Goal: Information Seeking & Learning: Check status

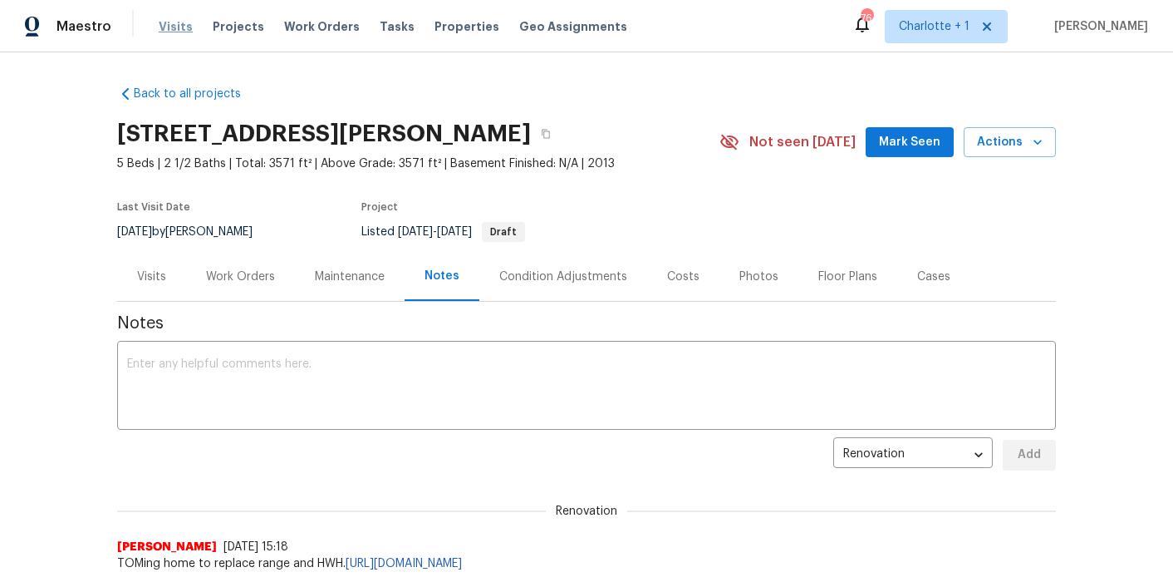
click at [167, 22] on span "Visits" at bounding box center [176, 26] width 34 height 17
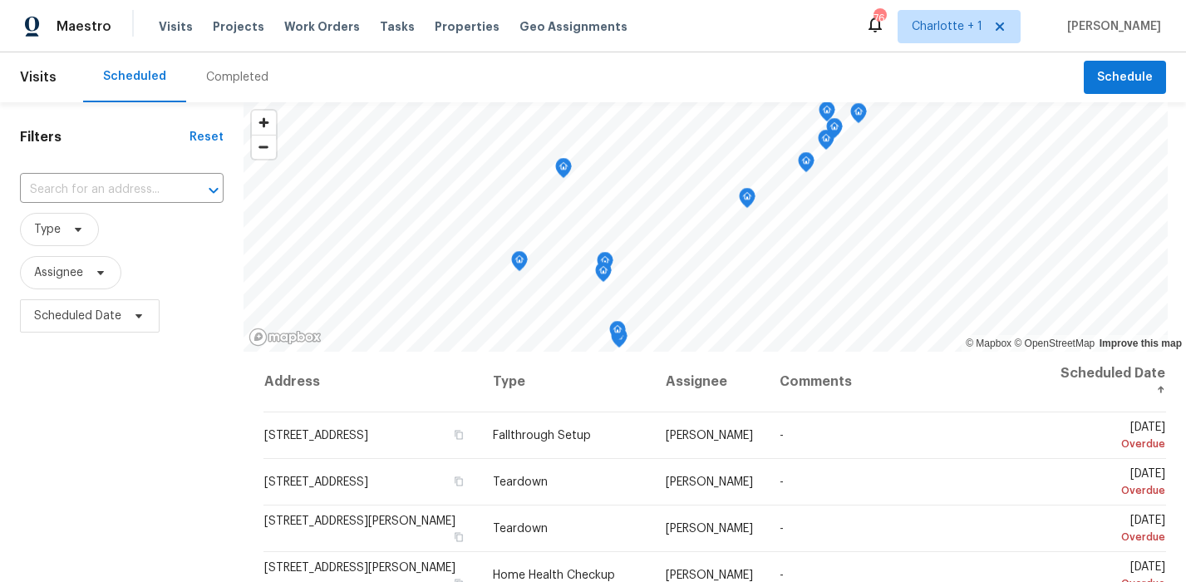
click at [233, 73] on div "Completed" at bounding box center [237, 77] width 62 height 17
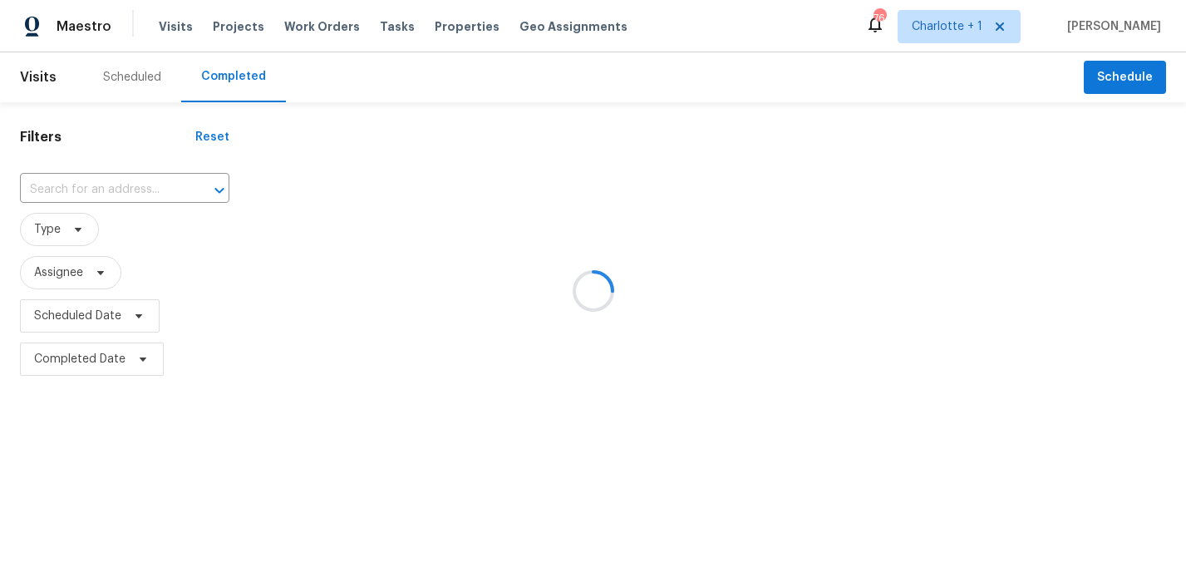
click at [68, 194] on div at bounding box center [593, 291] width 1186 height 582
click at [81, 199] on div at bounding box center [593, 291] width 1186 height 582
click at [123, 197] on div at bounding box center [593, 291] width 1186 height 582
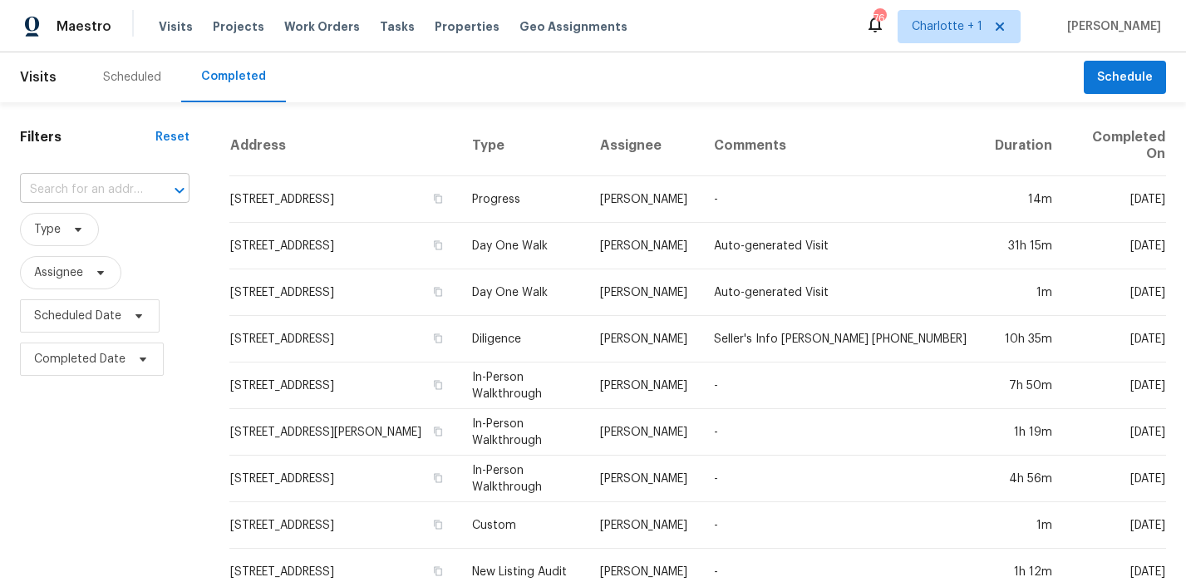
click at [125, 193] on input "text" at bounding box center [81, 190] width 123 height 26
type input "2942 clear"
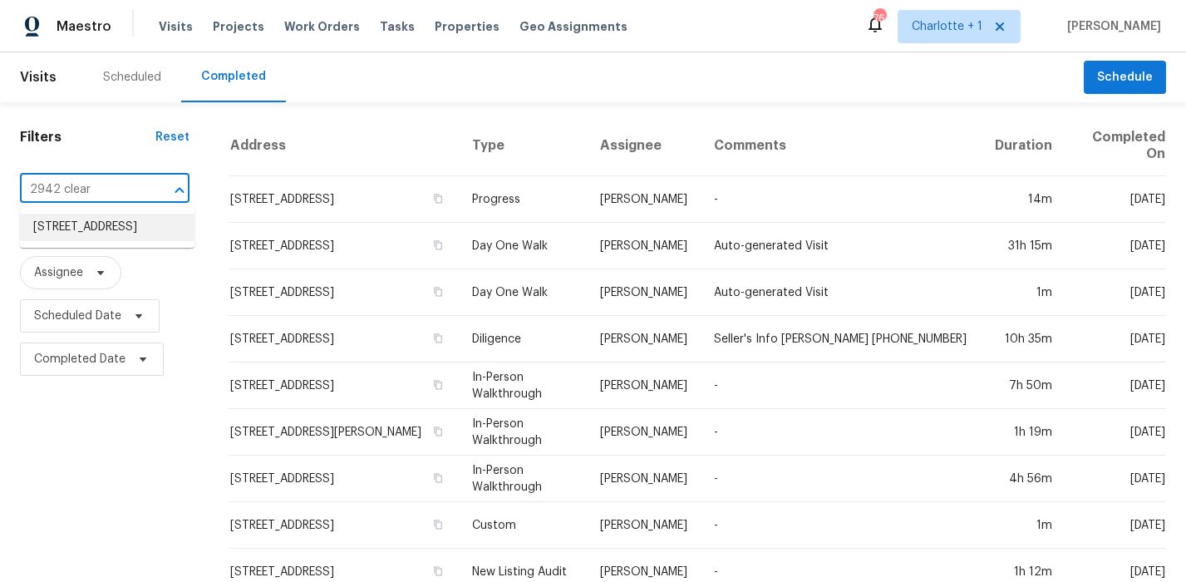
click at [97, 227] on li "2942 Clear Ridge Dr, Trinity, NC 27370" at bounding box center [107, 227] width 174 height 27
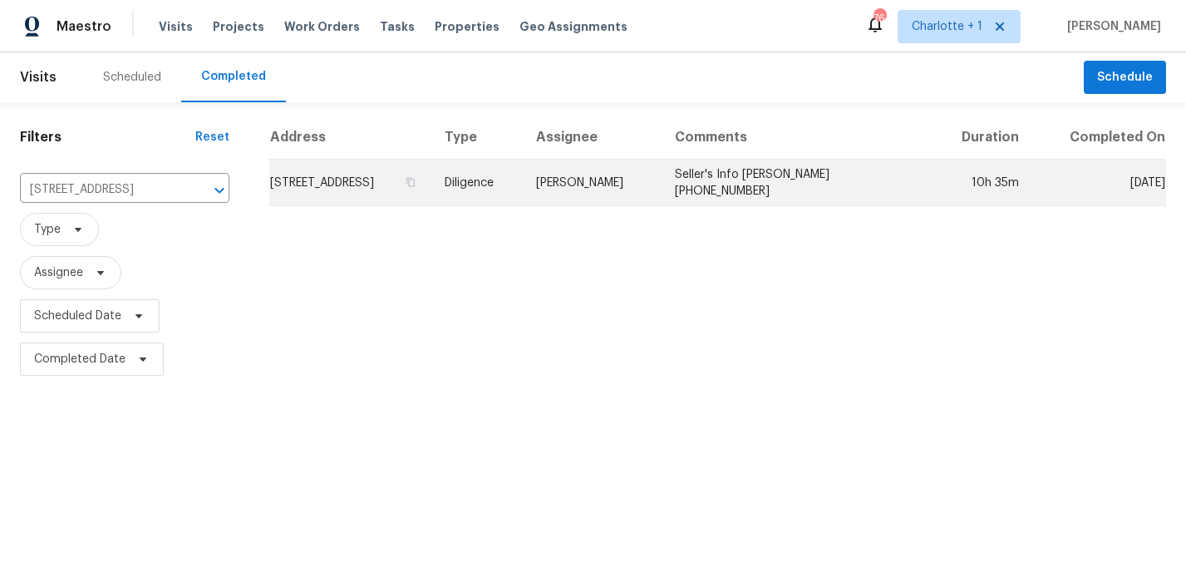
click at [385, 183] on td "2942 Clear Ridge Dr, Trinity, NC 27370" at bounding box center [350, 183] width 162 height 47
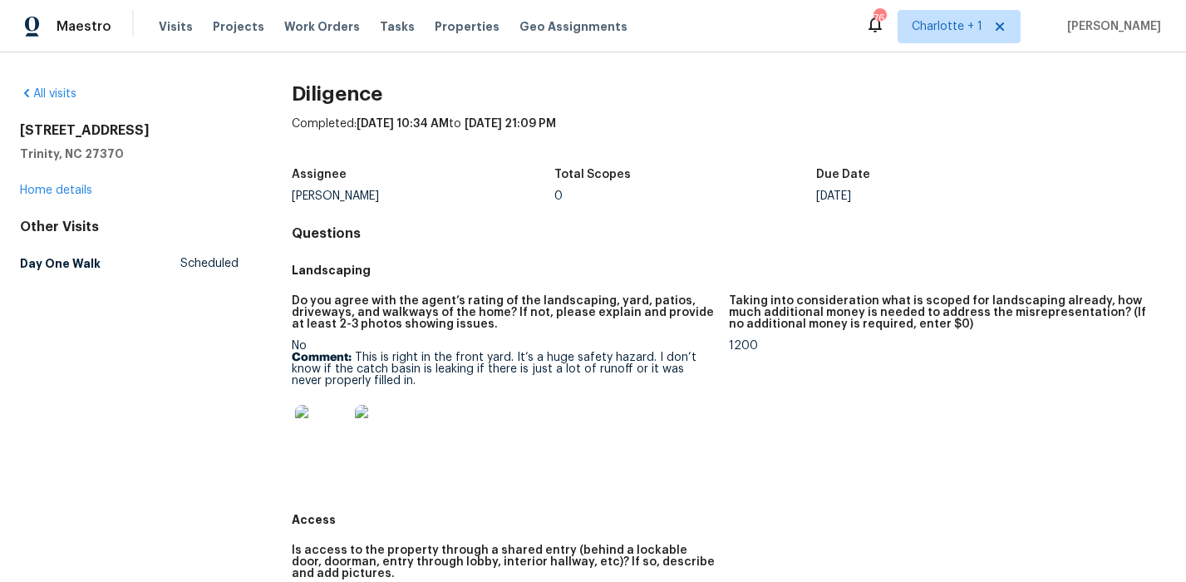
click at [342, 429] on img at bounding box center [321, 431] width 53 height 53
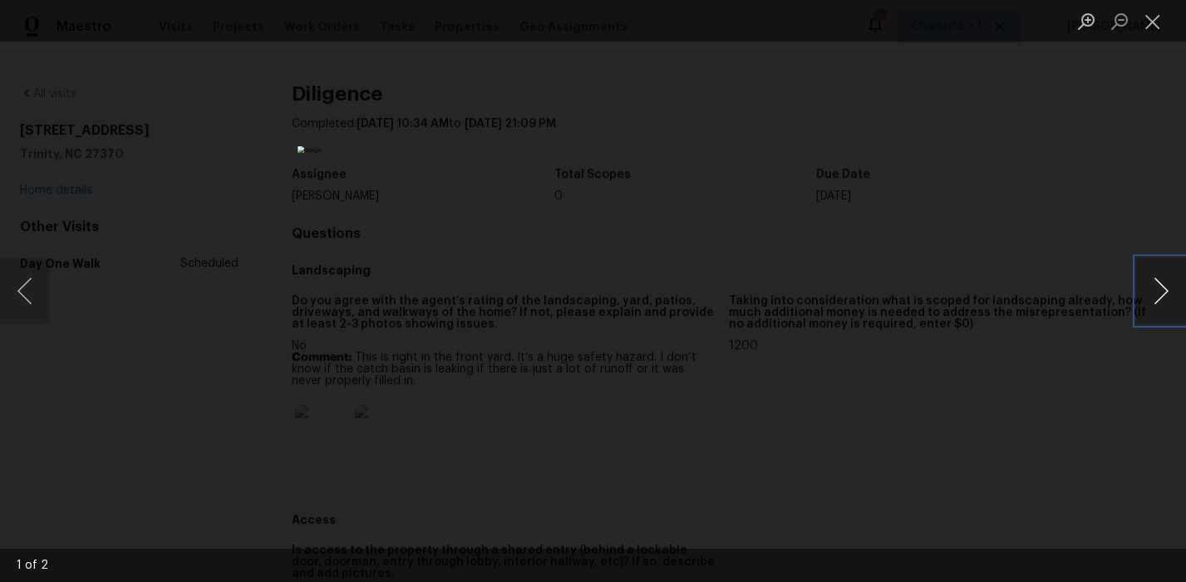
click at [1152, 287] on button "Next image" at bounding box center [1161, 291] width 50 height 66
click at [977, 111] on div "Lightbox" at bounding box center [593, 291] width 1186 height 582
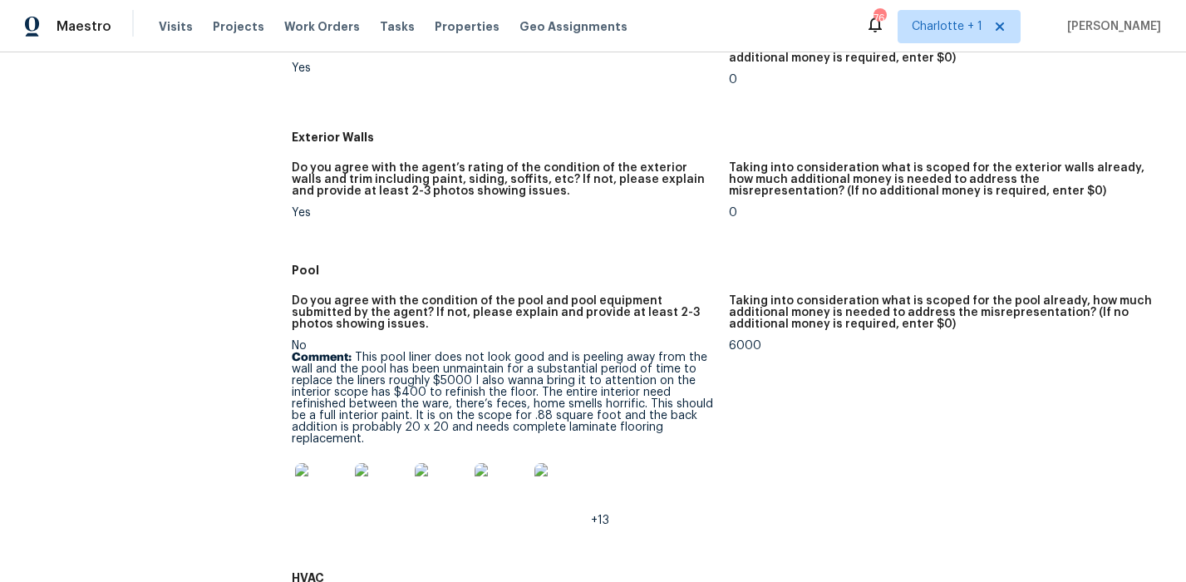
scroll to position [782, 0]
click at [338, 472] on img at bounding box center [321, 488] width 53 height 53
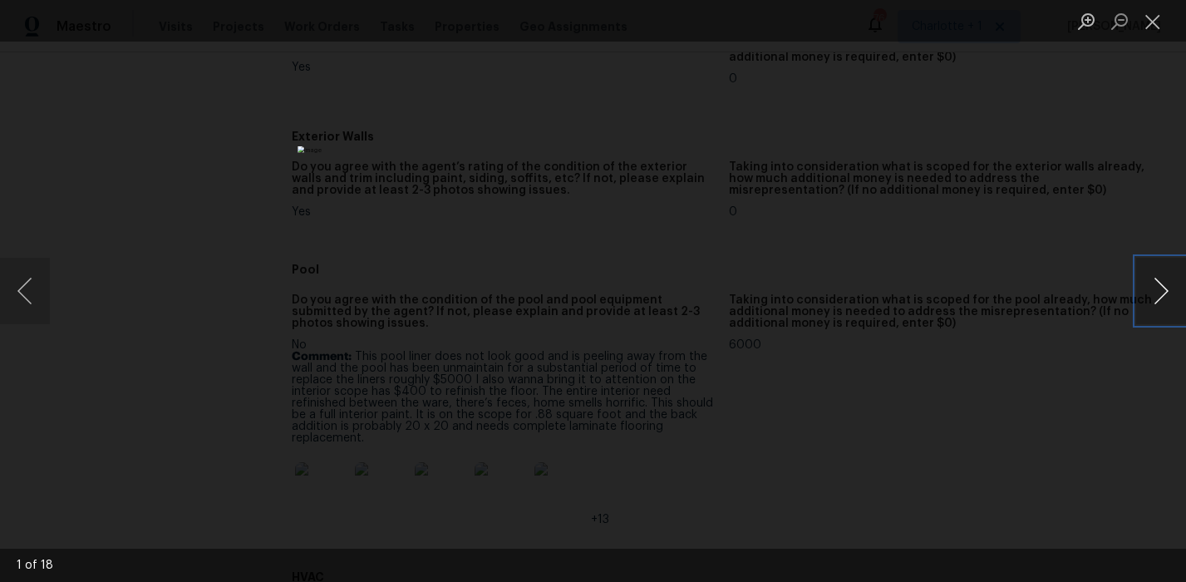
click at [1142, 295] on button "Next image" at bounding box center [1161, 291] width 50 height 66
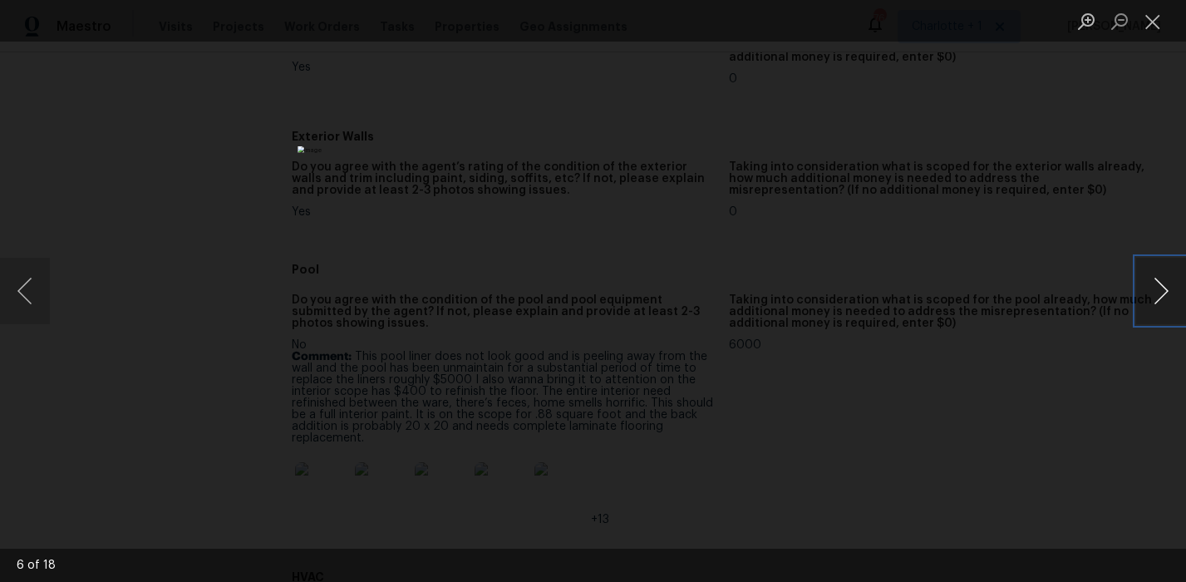
click at [1142, 295] on button "Next image" at bounding box center [1161, 291] width 50 height 66
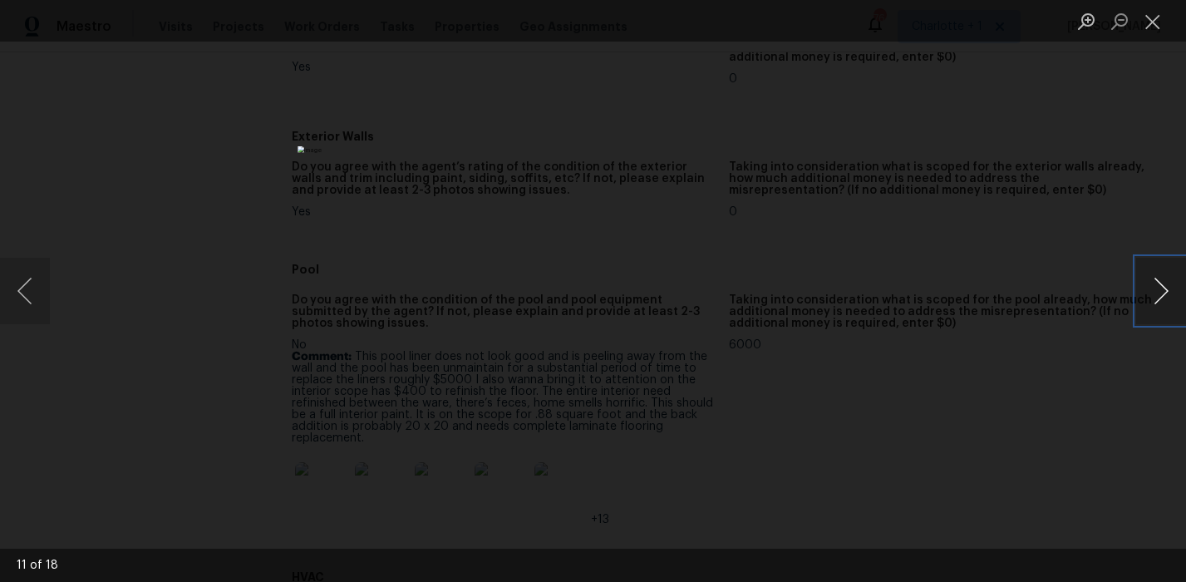
click at [1142, 295] on button "Next image" at bounding box center [1161, 291] width 50 height 66
click at [1007, 223] on div "Lightbox" at bounding box center [593, 291] width 1186 height 582
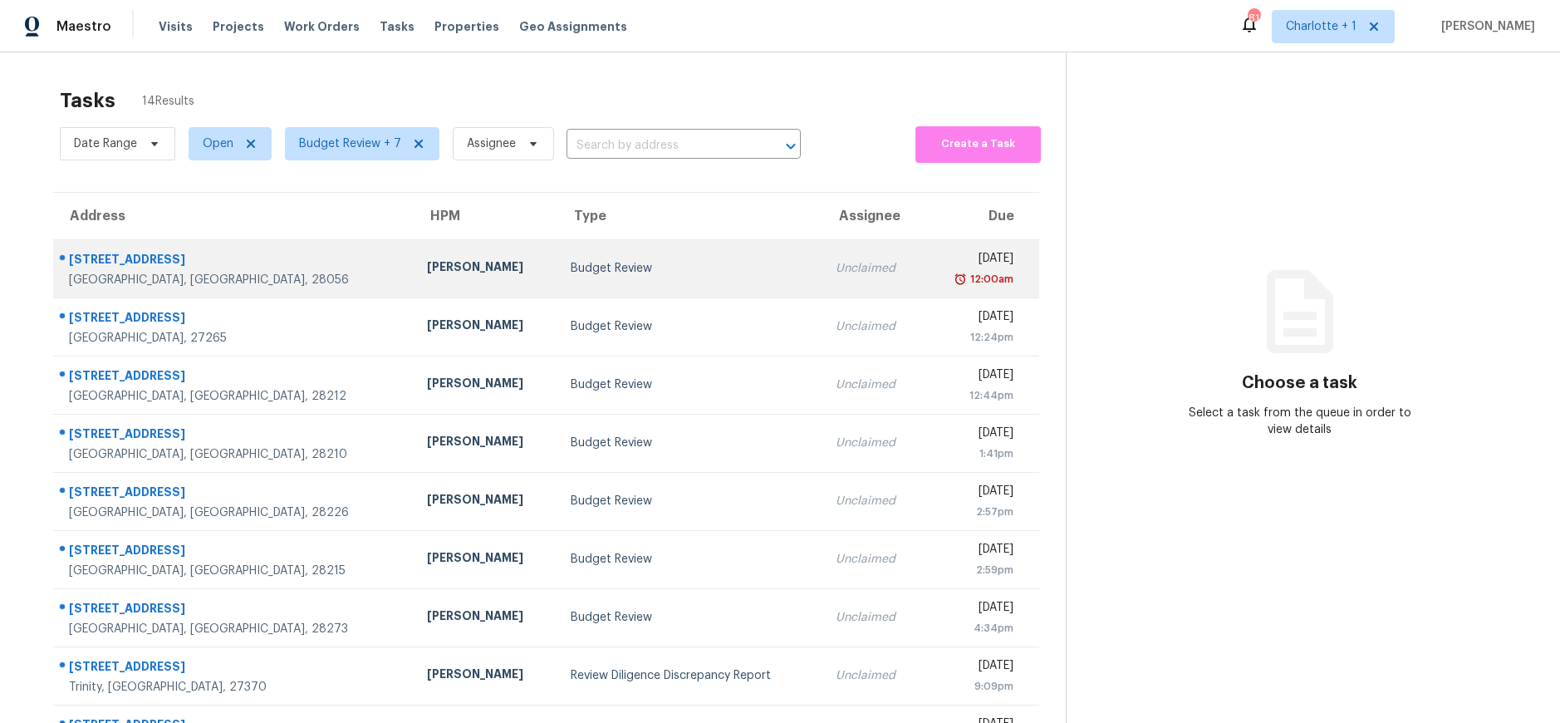
click at [823, 254] on td "Unclaimed" at bounding box center [873, 268] width 101 height 58
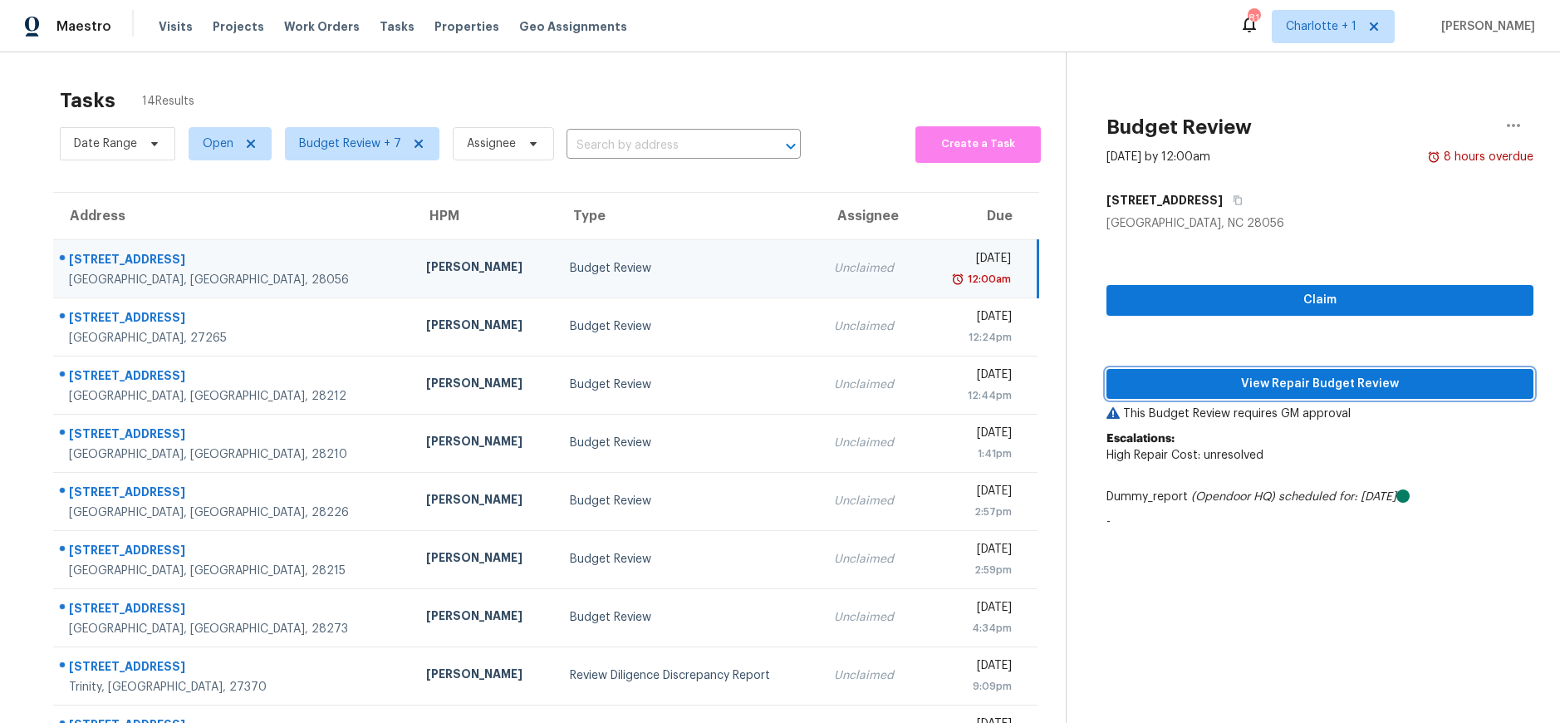
click at [1196, 386] on span "View Repair Budget Review" at bounding box center [1320, 384] width 400 height 21
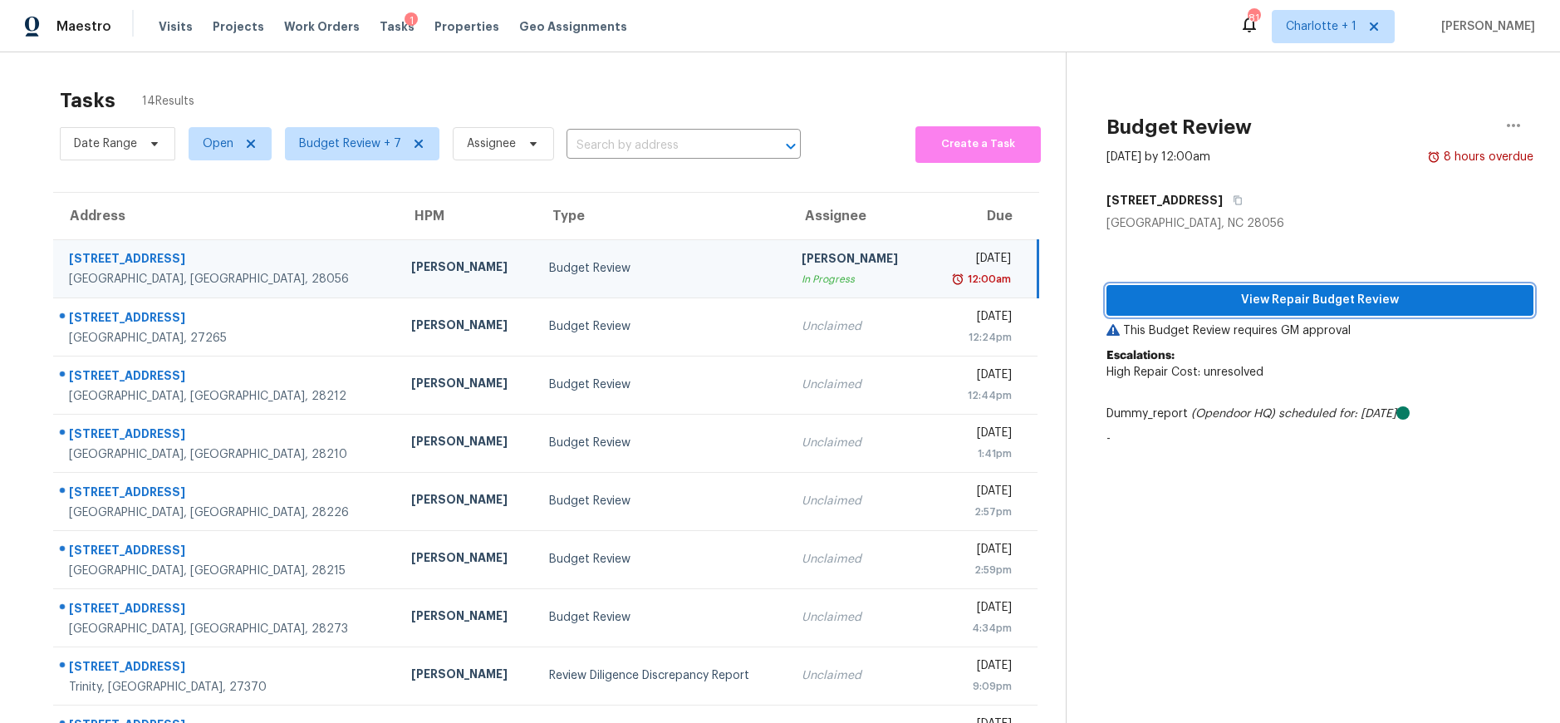
click at [1249, 288] on button "View Repair Budget Review" at bounding box center [1320, 300] width 427 height 31
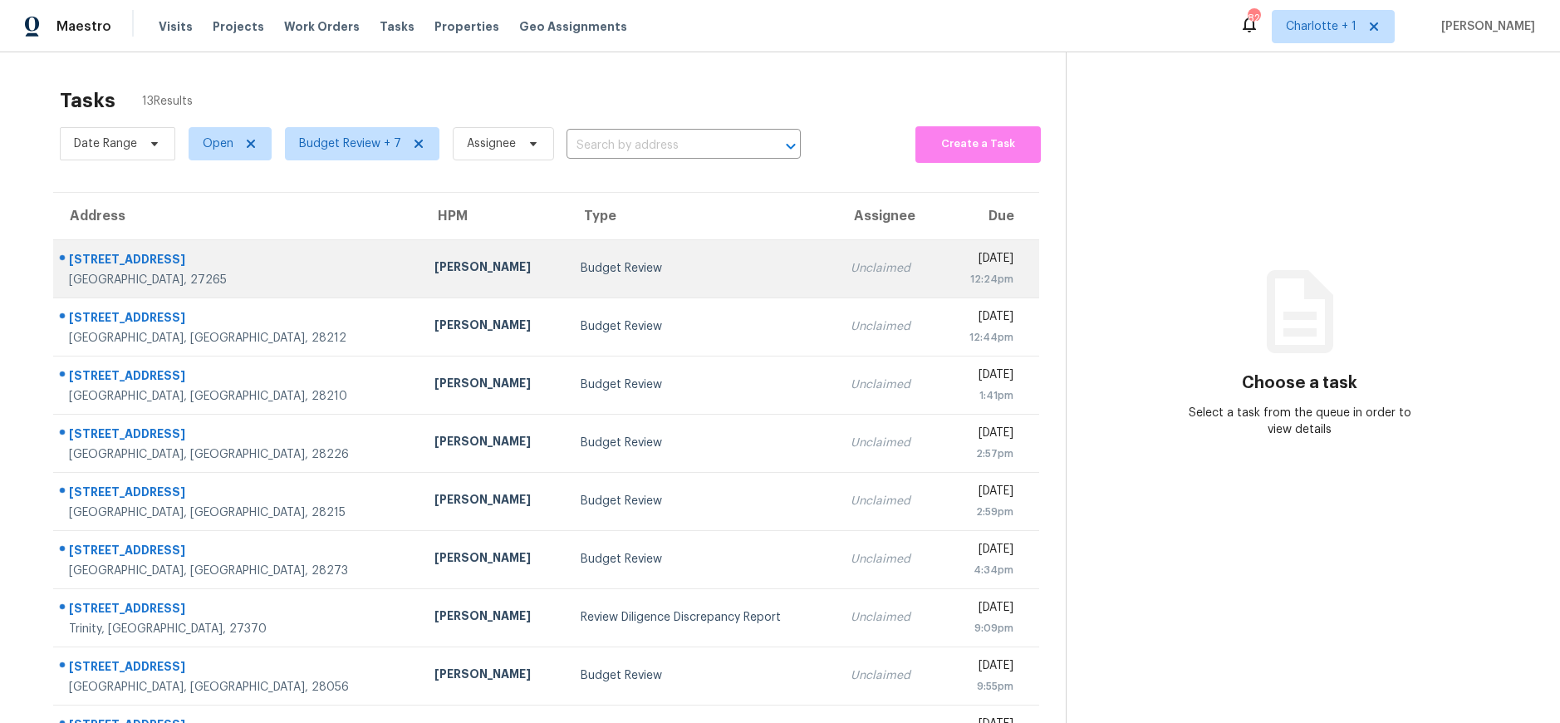
scroll to position [155, 0]
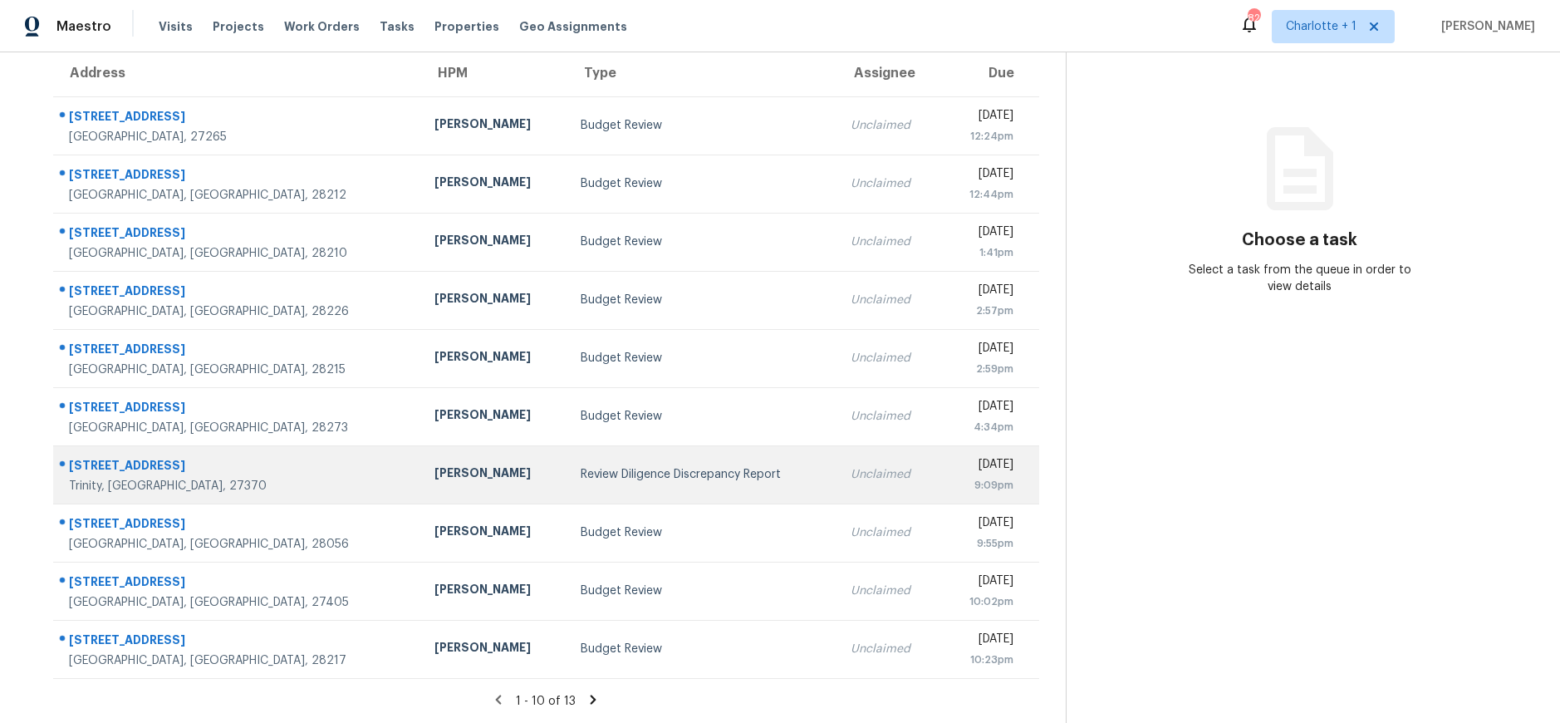
click at [258, 457] on div "[STREET_ADDRESS]" at bounding box center [238, 467] width 339 height 21
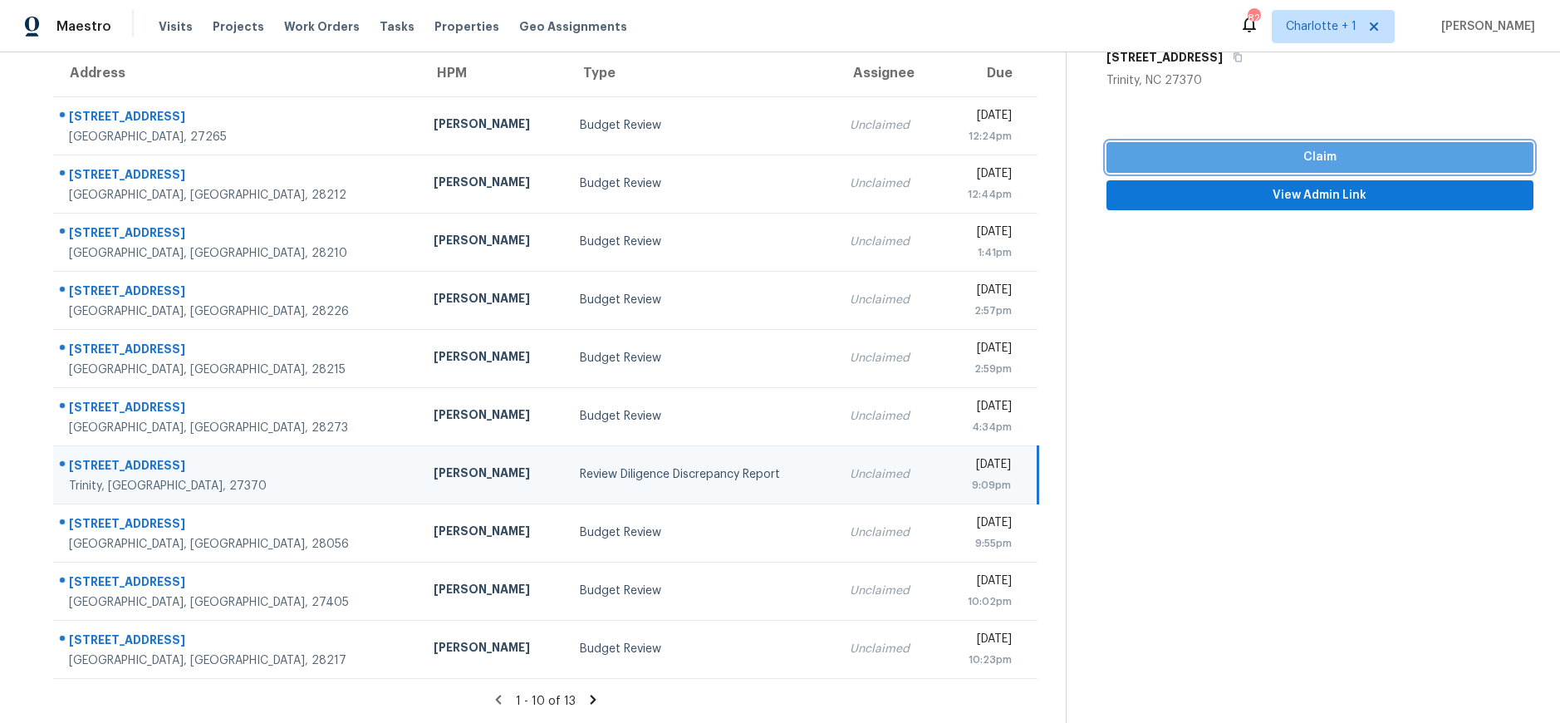
click at [1171, 147] on span "Claim" at bounding box center [1320, 157] width 400 height 21
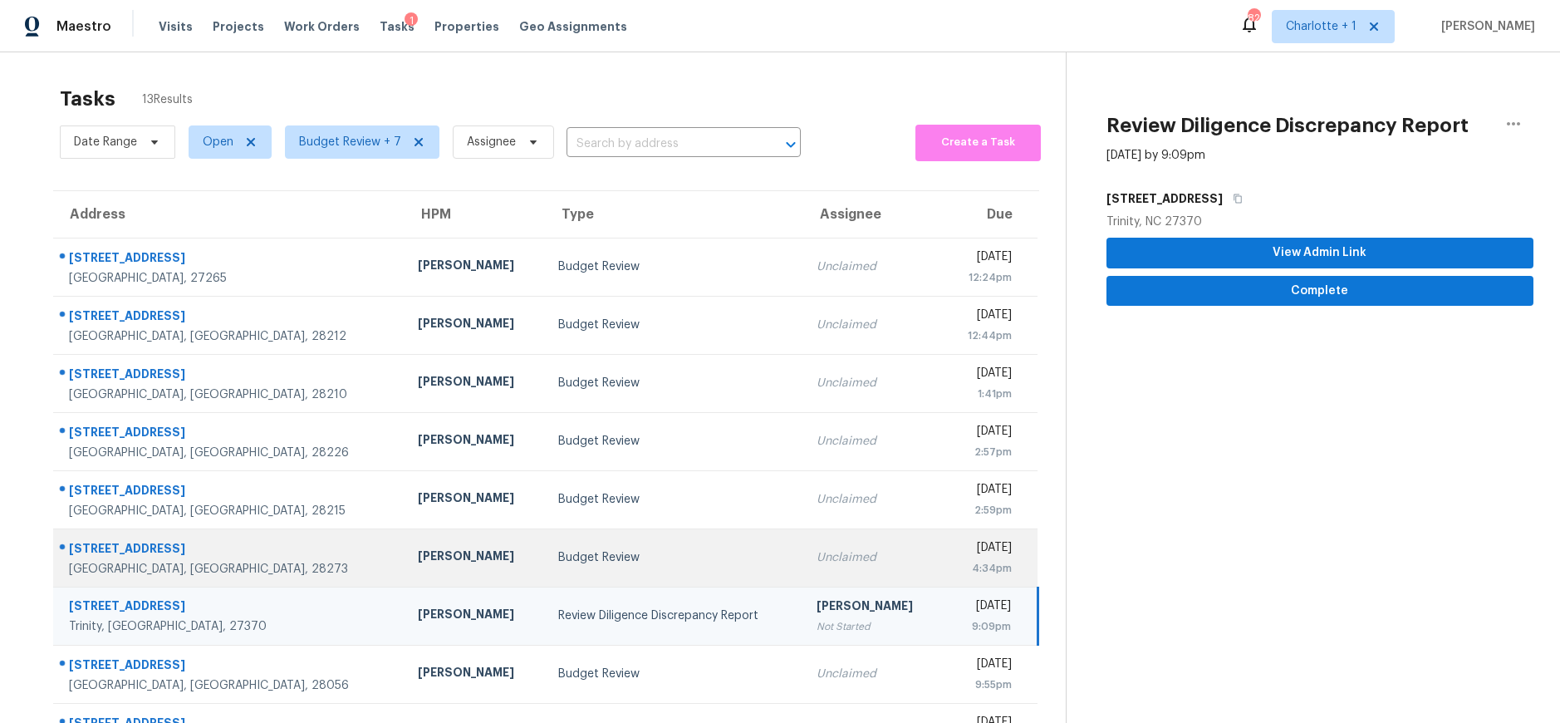
scroll to position [0, 0]
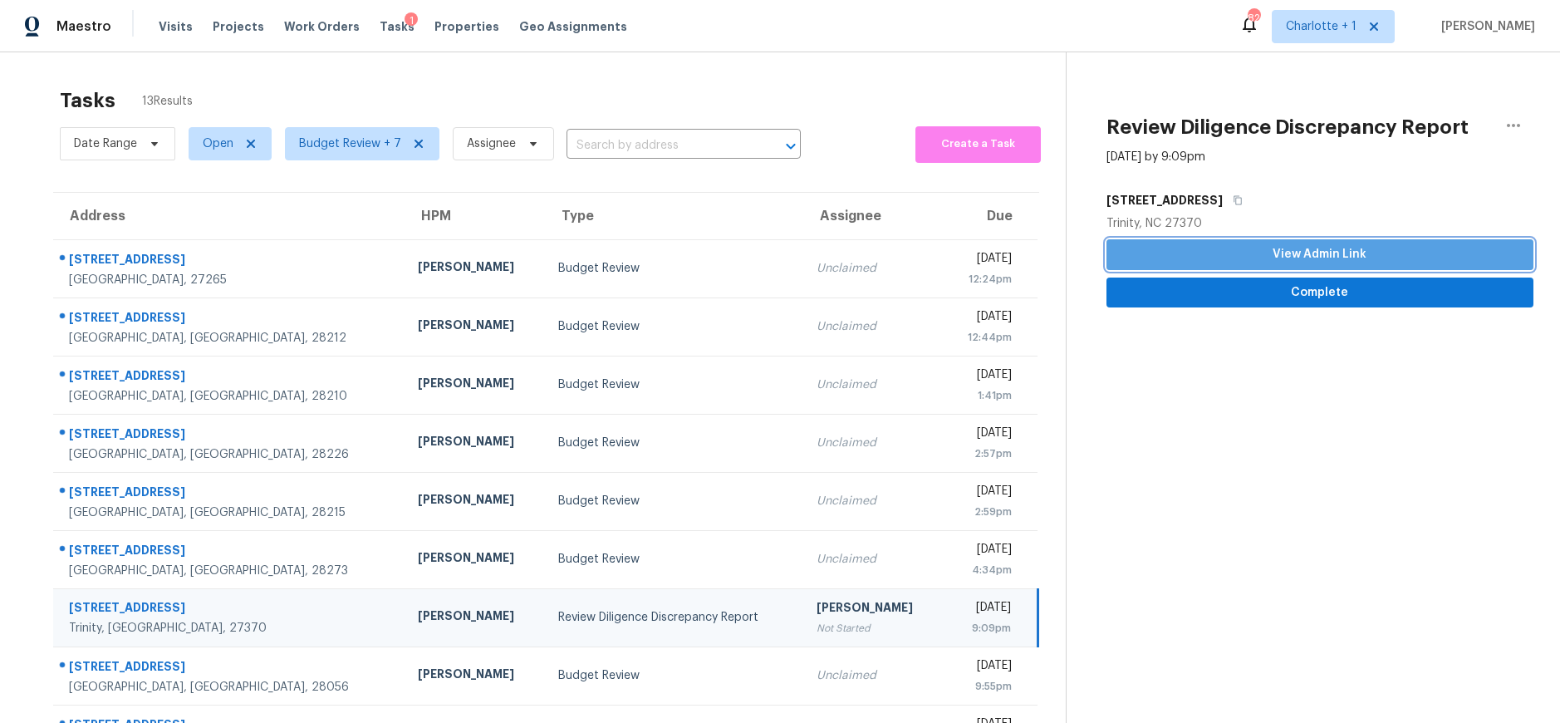
click at [1335, 256] on span "View Admin Link" at bounding box center [1320, 254] width 400 height 21
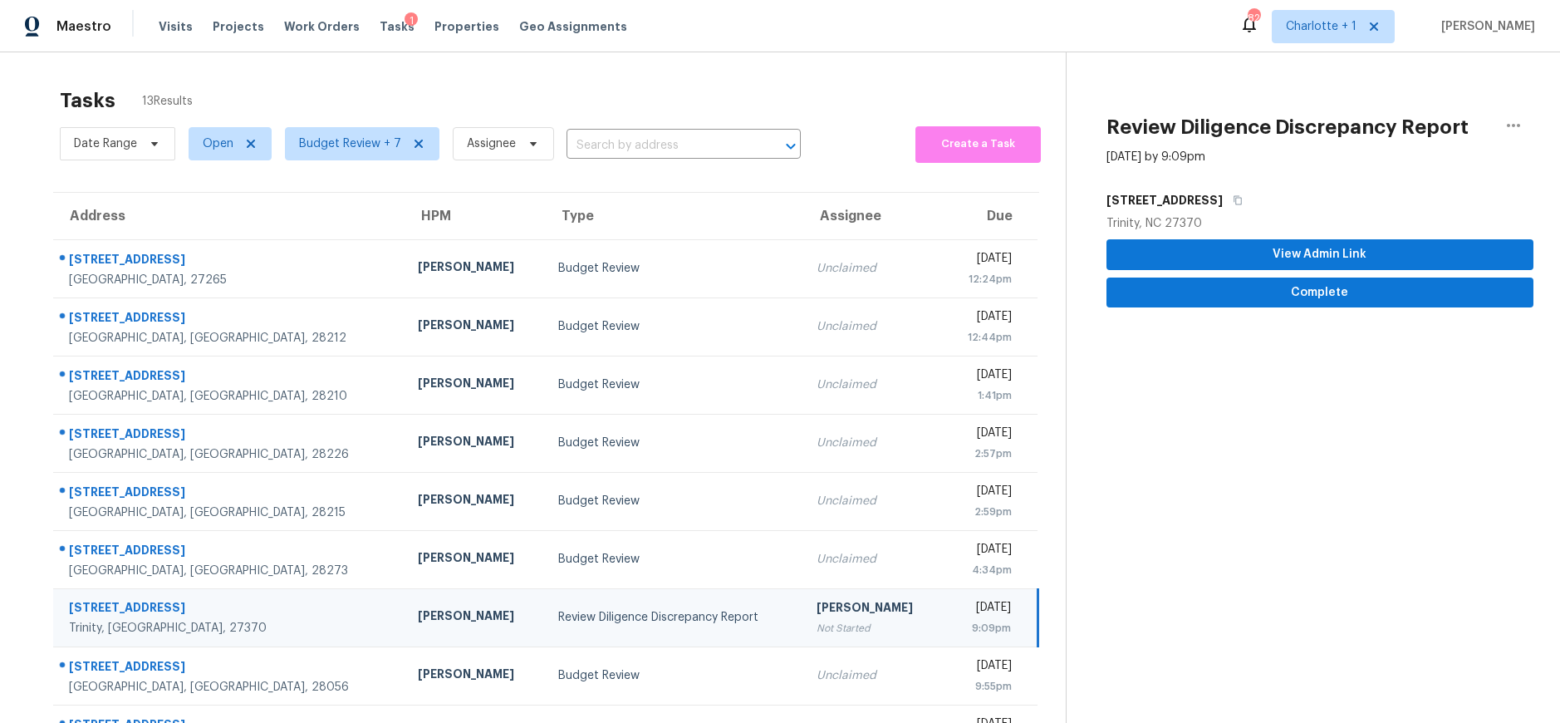
click at [689, 626] on td "Review Diligence Discrepancy Report" at bounding box center [674, 617] width 258 height 58
click at [1270, 293] on span "Complete" at bounding box center [1320, 292] width 400 height 21
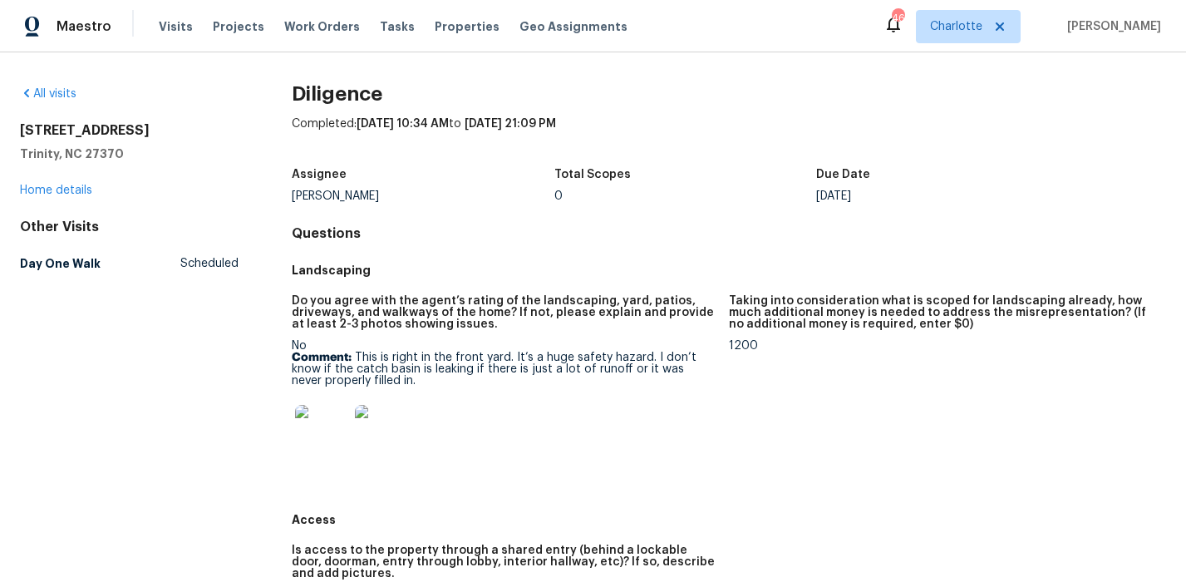
click at [498, 335] on div "Do you agree with the agent’s rating of the landscaping, yard, patios, driveway…" at bounding box center [504, 317] width 424 height 45
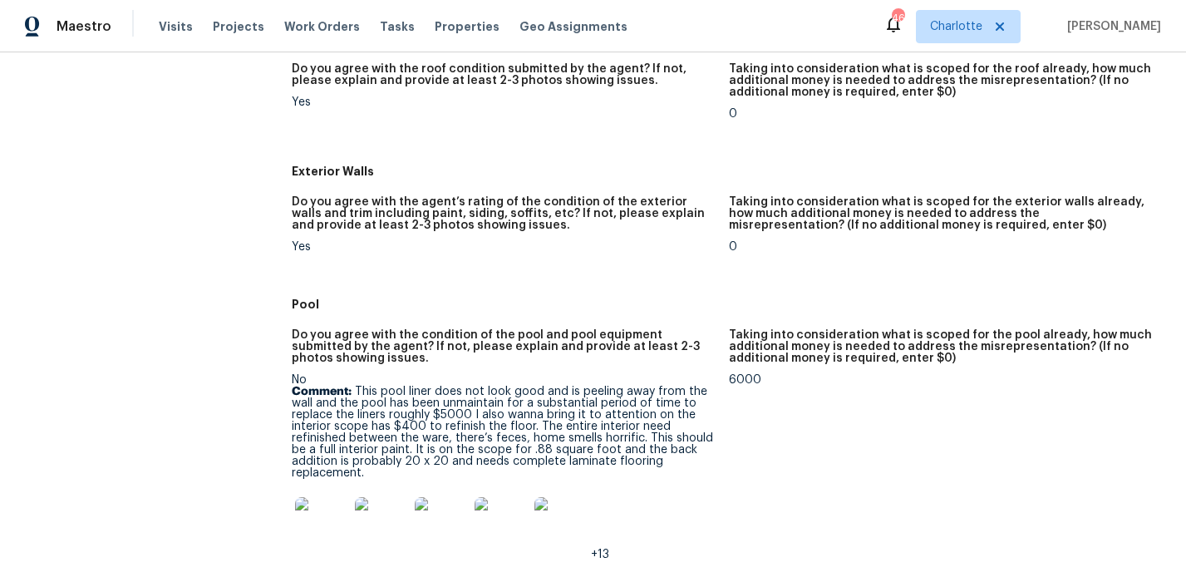
scroll to position [779, 0]
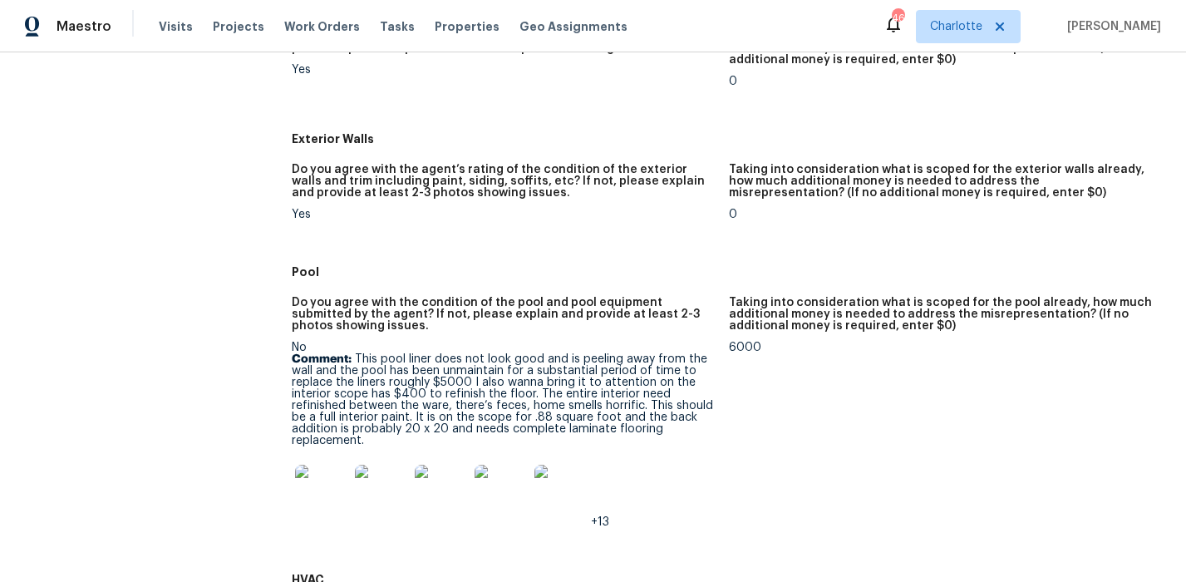
click at [368, 371] on p "Comment: This pool liner does not look good and is peeling away from the wall a…" at bounding box center [504, 399] width 424 height 93
click at [353, 356] on p "Comment: This pool liner does not look good and is peeling away from the wall a…" at bounding box center [504, 399] width 424 height 93
click at [318, 476] on img at bounding box center [321, 490] width 53 height 53
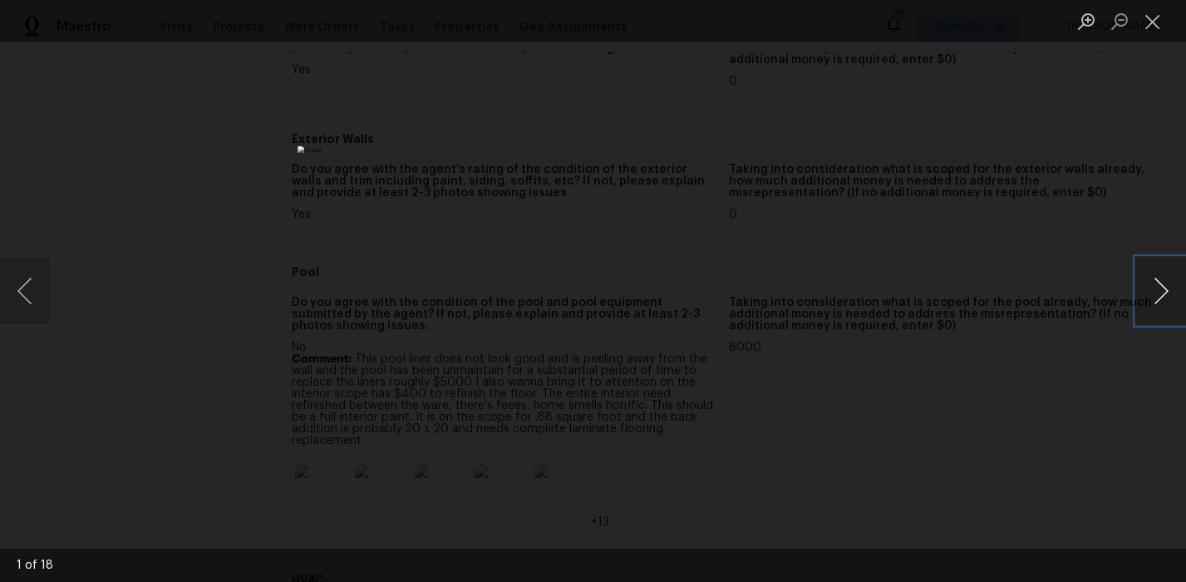
click at [1159, 277] on button "Next image" at bounding box center [1161, 291] width 50 height 66
click at [1159, 278] on button "Next image" at bounding box center [1161, 291] width 50 height 66
click at [1158, 278] on button "Next image" at bounding box center [1161, 291] width 50 height 66
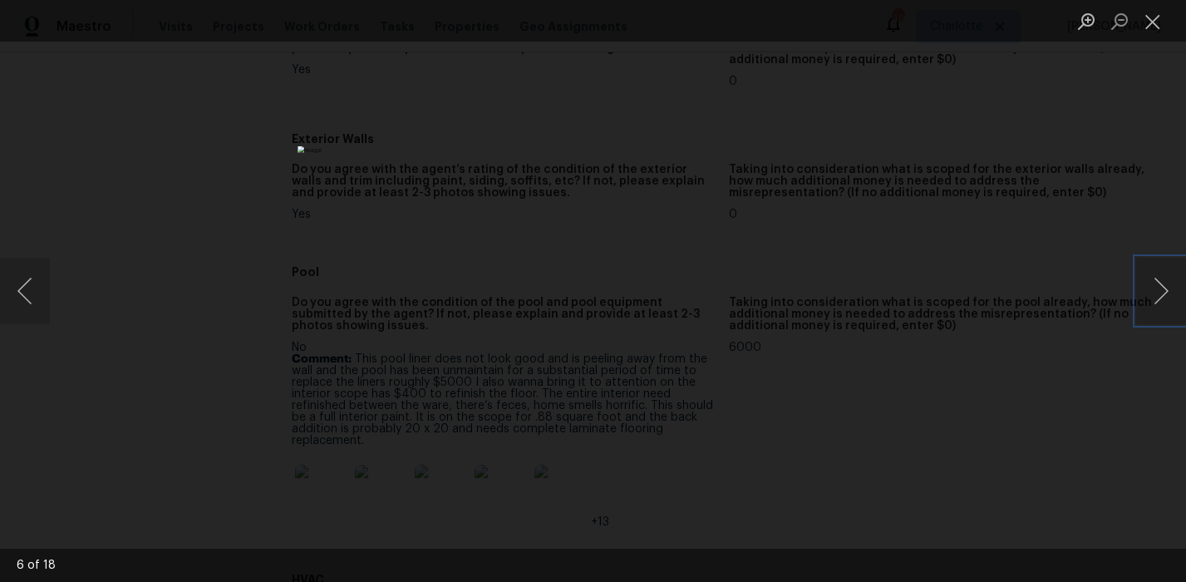
drag, startPoint x: 1158, startPoint y: 278, endPoint x: 941, endPoint y: 189, distance: 234.4
click at [985, 174] on div "6 of 18" at bounding box center [593, 291] width 1186 height 582
click at [1156, 282] on button "Next image" at bounding box center [1161, 291] width 50 height 66
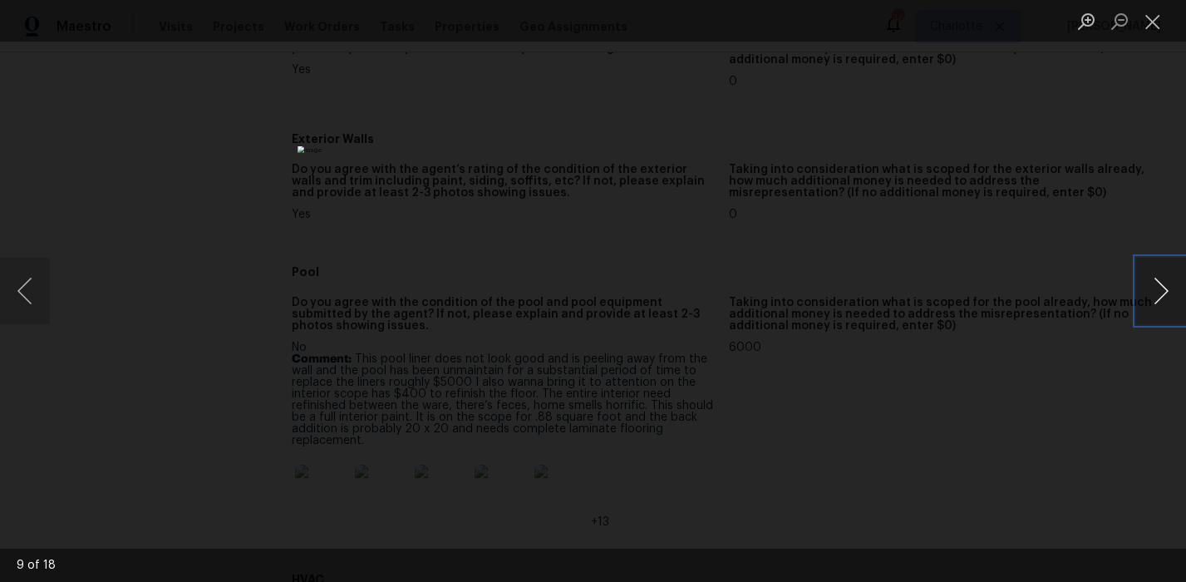
click at [1156, 282] on button "Next image" at bounding box center [1161, 291] width 50 height 66
click at [1155, 282] on button "Next image" at bounding box center [1161, 291] width 50 height 66
click at [1149, 297] on button "Next image" at bounding box center [1161, 291] width 50 height 66
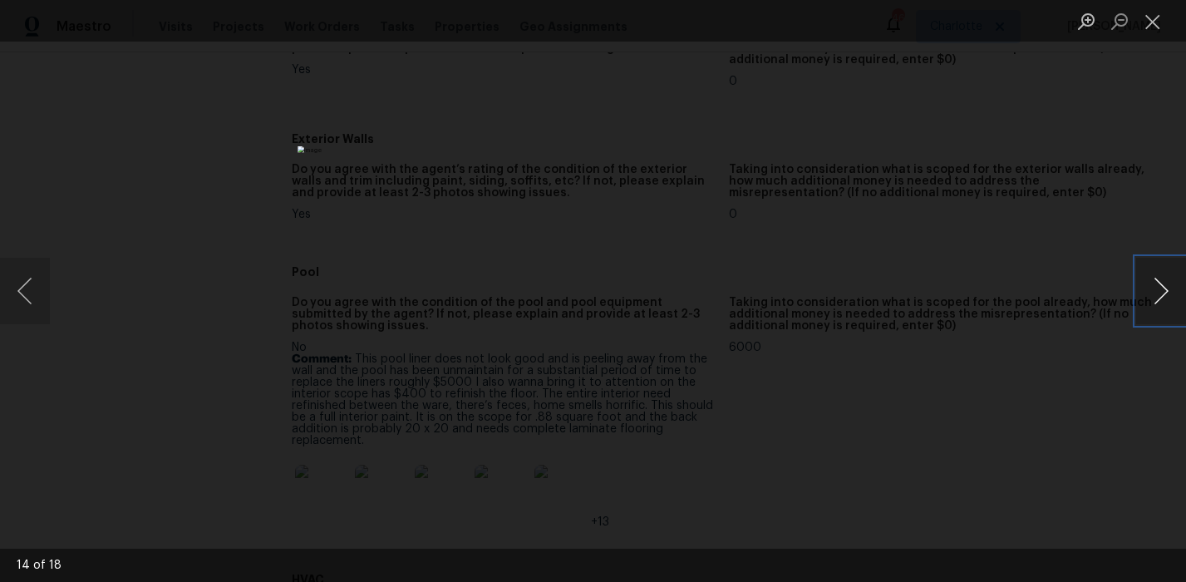
click at [1149, 297] on button "Next image" at bounding box center [1161, 291] width 50 height 66
click at [40, 287] on button "Previous image" at bounding box center [25, 291] width 50 height 66
click at [1099, 413] on div "Lightbox" at bounding box center [593, 291] width 1186 height 582
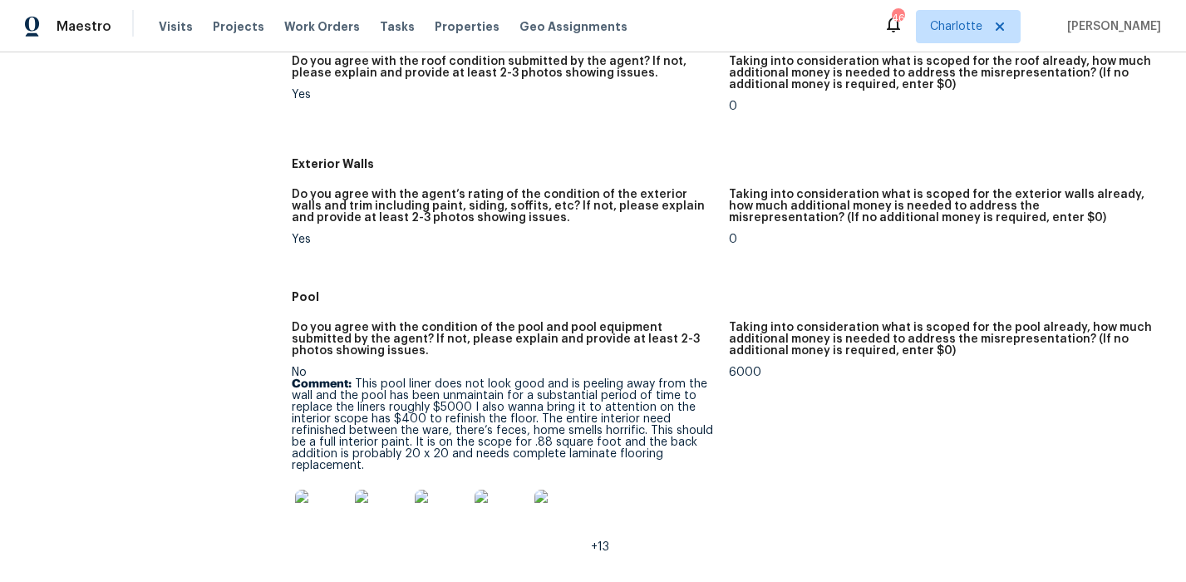
scroll to position [754, 0]
click at [473, 376] on div "No Comment: This pool liner does not look good and is peeling away from the wal…" at bounding box center [504, 460] width 424 height 186
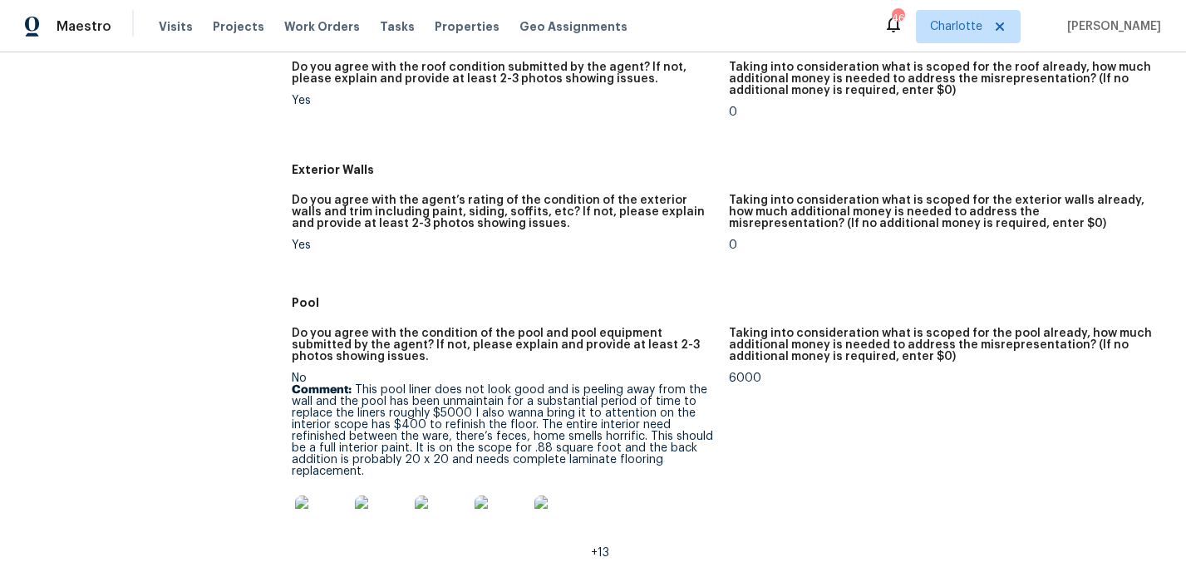
scroll to position [744, 0]
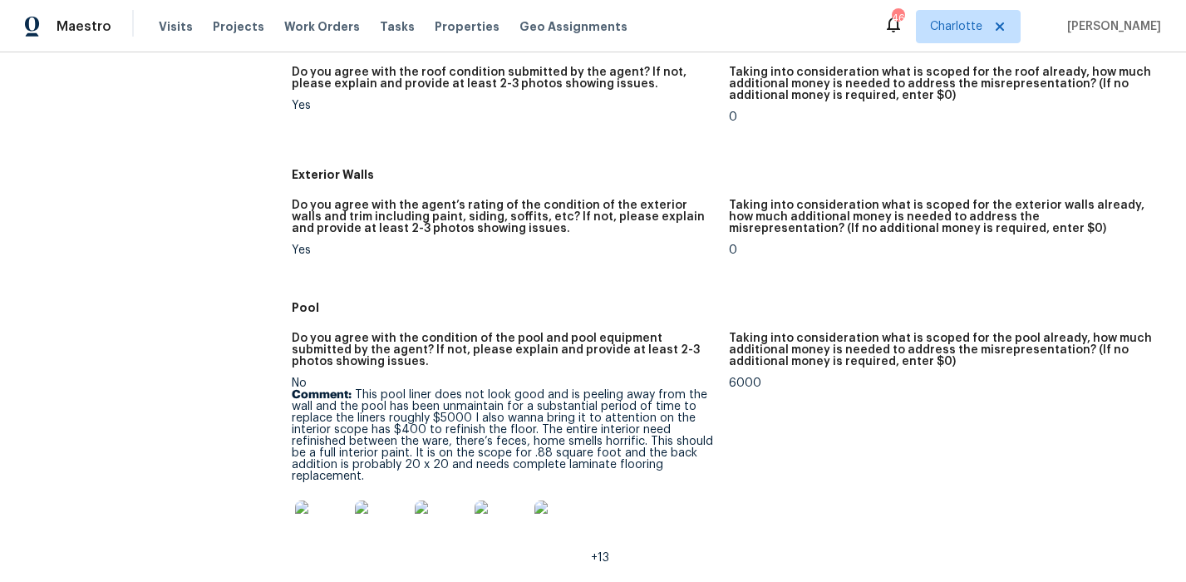
click at [505, 435] on p "Comment: This pool liner does not look good and is peeling away from the wall a…" at bounding box center [504, 435] width 424 height 93
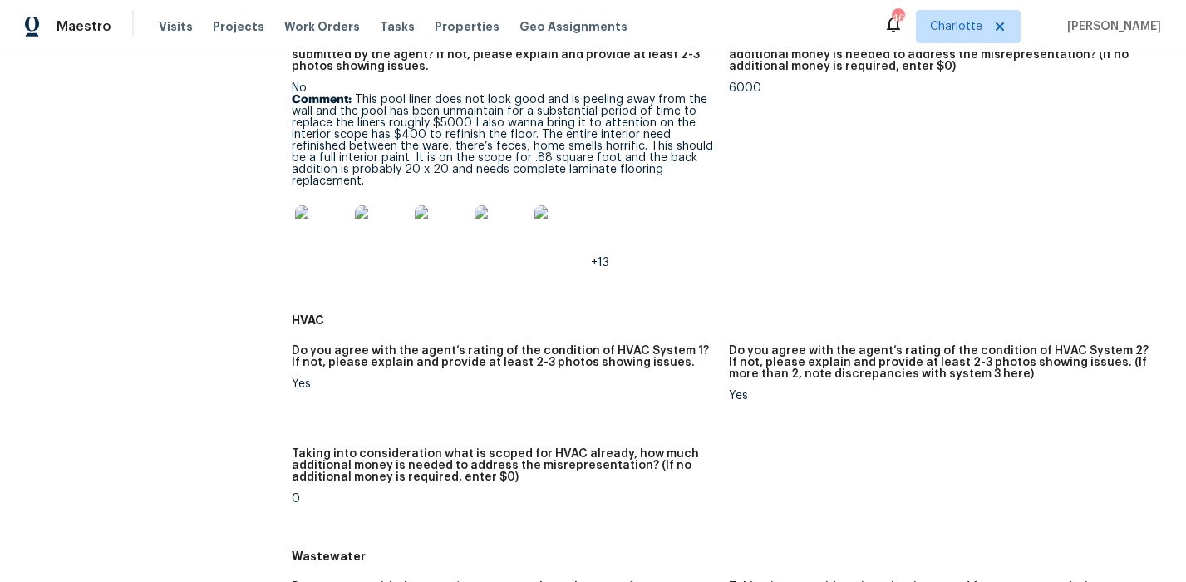
scroll to position [946, 0]
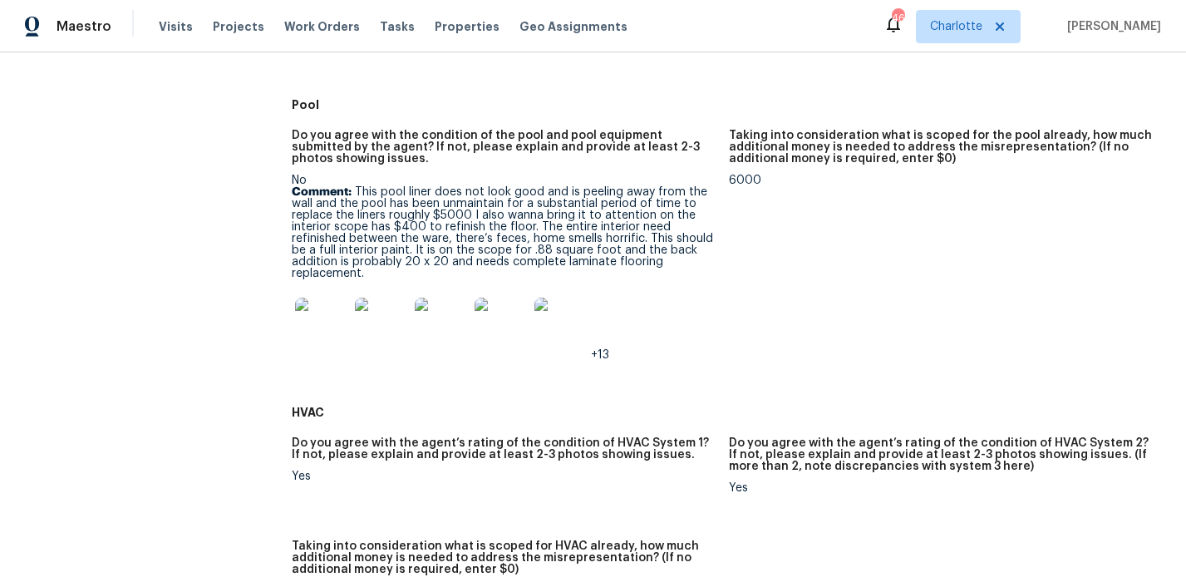
click at [297, 315] on img at bounding box center [321, 323] width 53 height 53
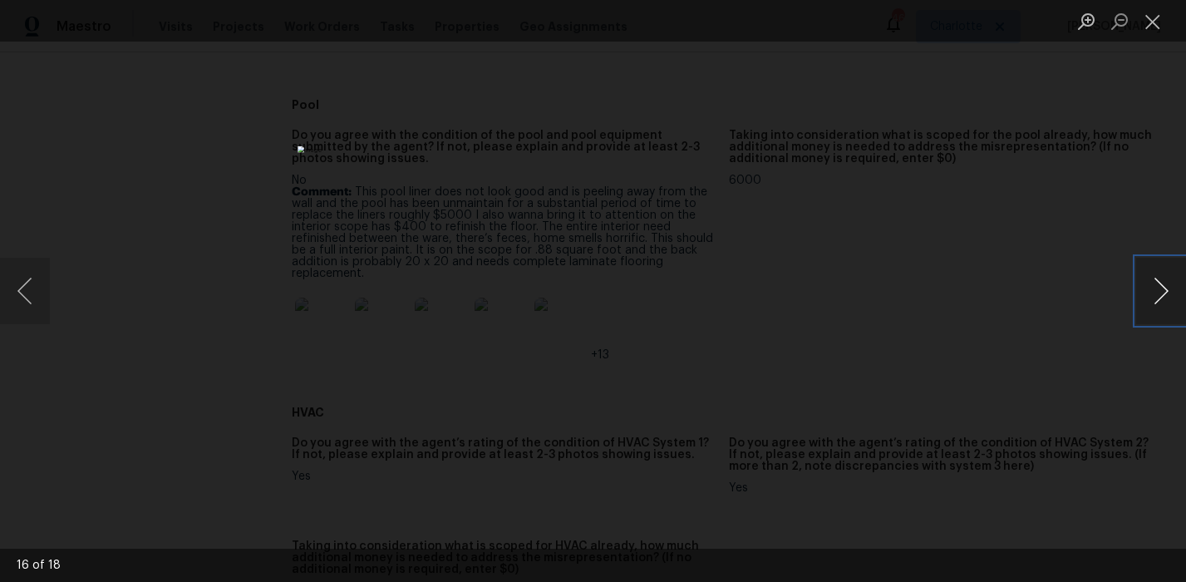
click at [1152, 287] on button "Next image" at bounding box center [1161, 291] width 50 height 66
click at [1153, 288] on button "Next image" at bounding box center [1161, 291] width 50 height 66
click at [1145, 297] on button "Next image" at bounding box center [1161, 291] width 50 height 66
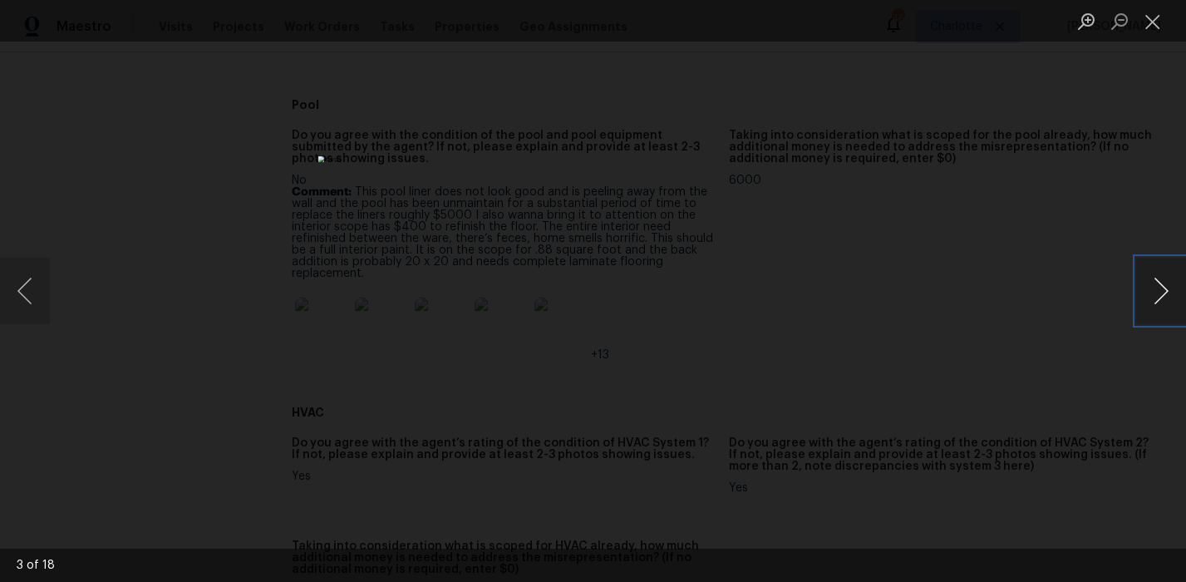
click at [1145, 297] on button "Next image" at bounding box center [1161, 291] width 50 height 66
click at [1138, 309] on button "Next image" at bounding box center [1161, 291] width 50 height 66
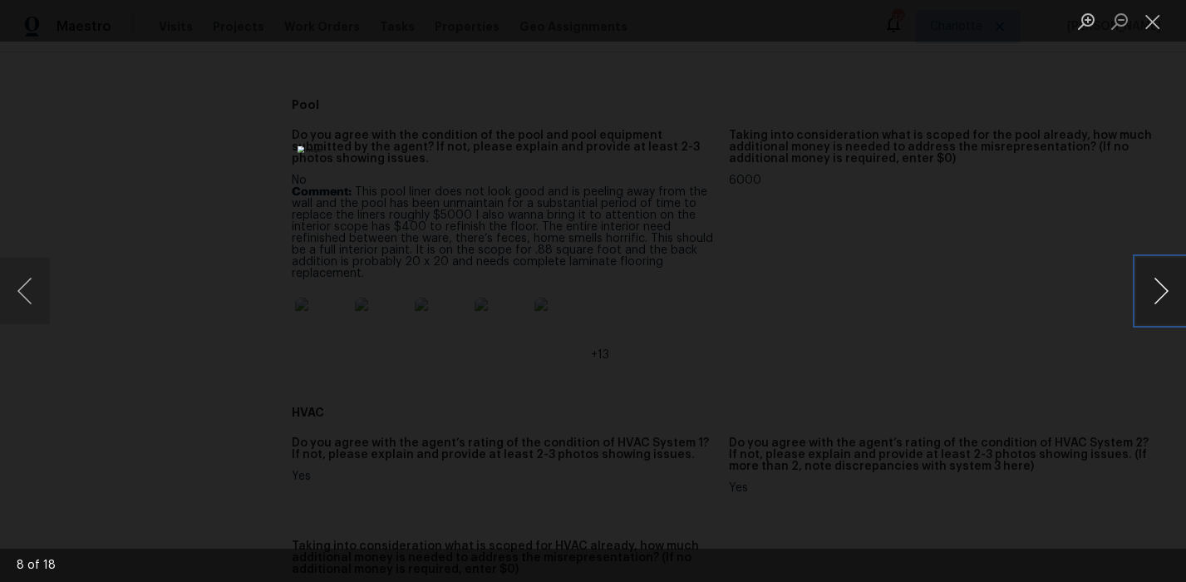
click at [1138, 309] on button "Next image" at bounding box center [1161, 291] width 50 height 66
click at [1162, 287] on button "Next image" at bounding box center [1161, 291] width 50 height 66
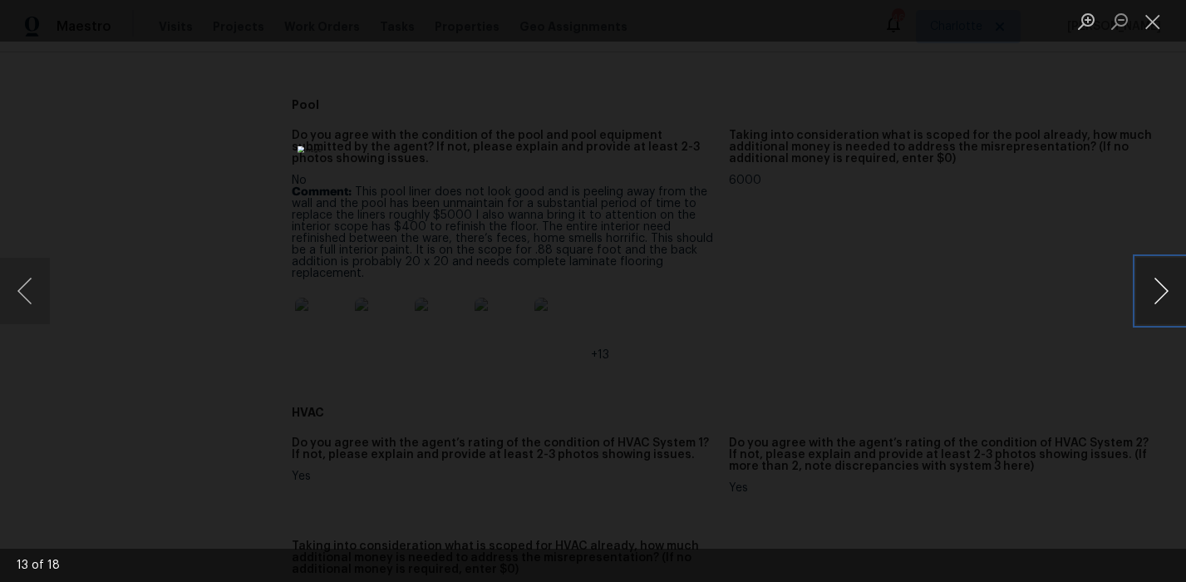
click at [1143, 288] on button "Next image" at bounding box center [1161, 291] width 50 height 66
drag, startPoint x: 1151, startPoint y: 193, endPoint x: 945, endPoint y: 208, distance: 206.6
click at [1151, 194] on div "Lightbox" at bounding box center [593, 291] width 1186 height 582
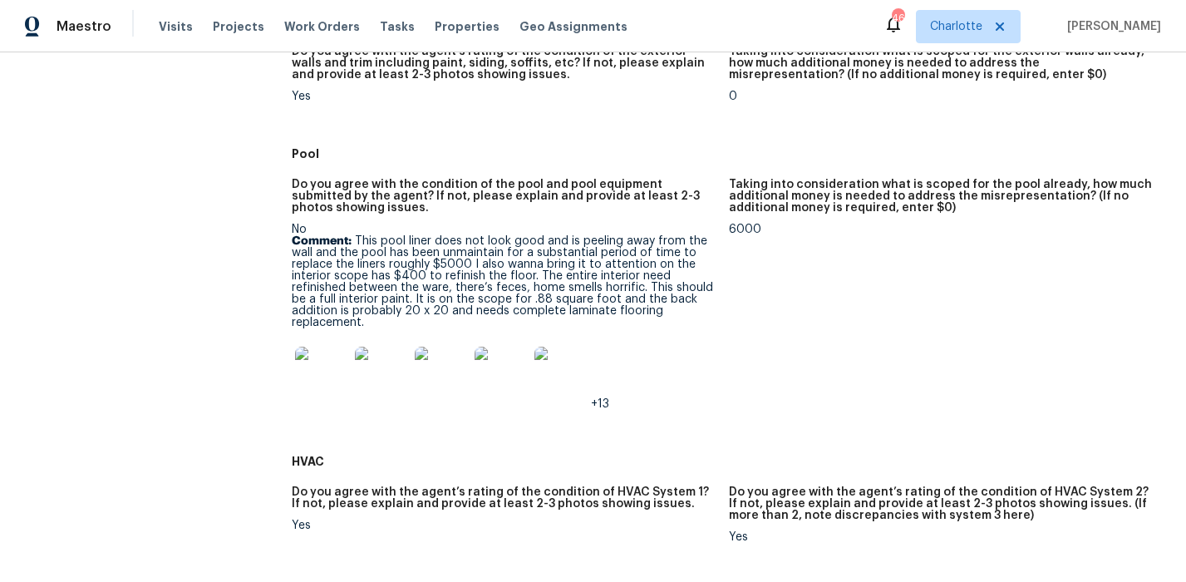
scroll to position [887, 0]
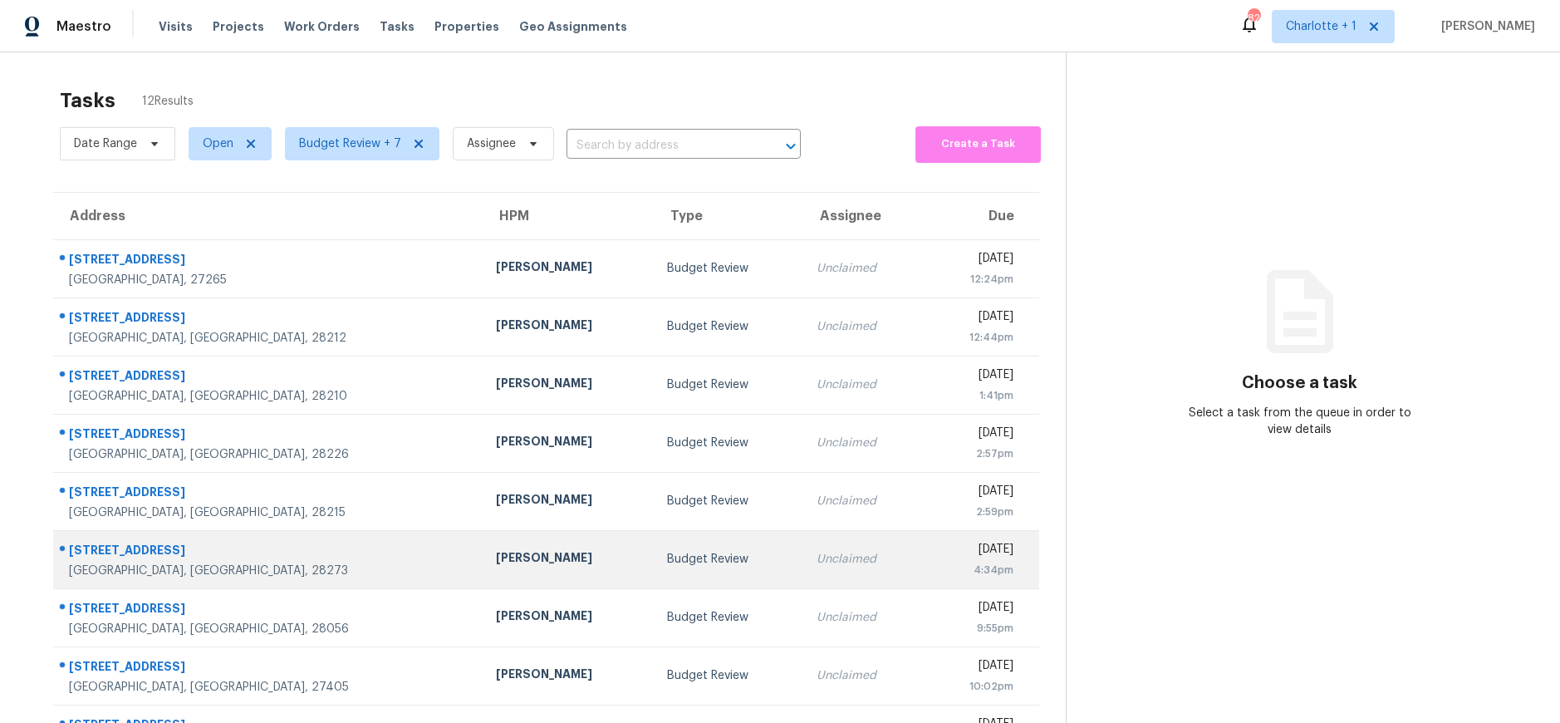
scroll to position [155, 0]
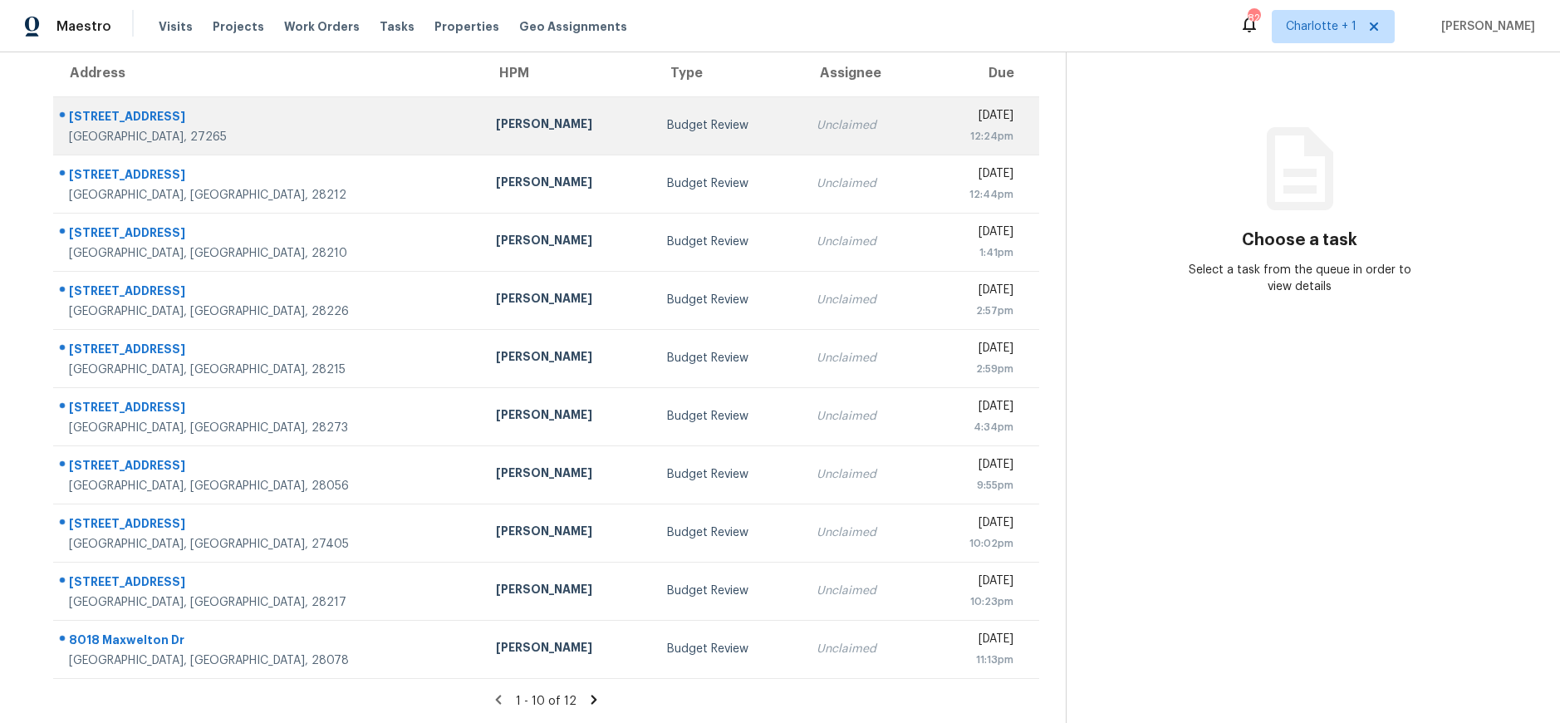
click at [496, 115] on div "[PERSON_NAME]" at bounding box center [568, 125] width 145 height 21
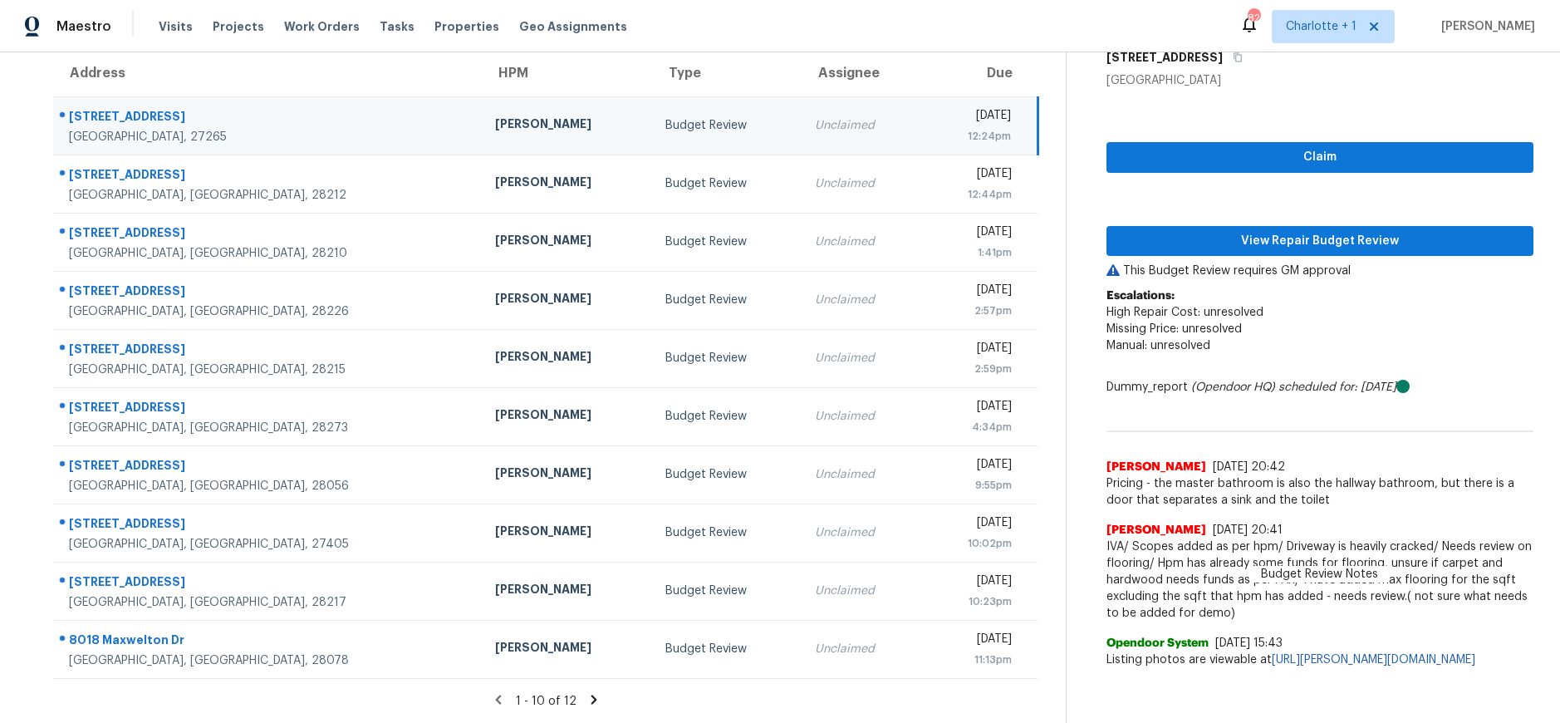
click at [495, 120] on div "[PERSON_NAME]" at bounding box center [567, 125] width 144 height 21
click at [1187, 231] on span "View Repair Budget Review" at bounding box center [1320, 241] width 400 height 21
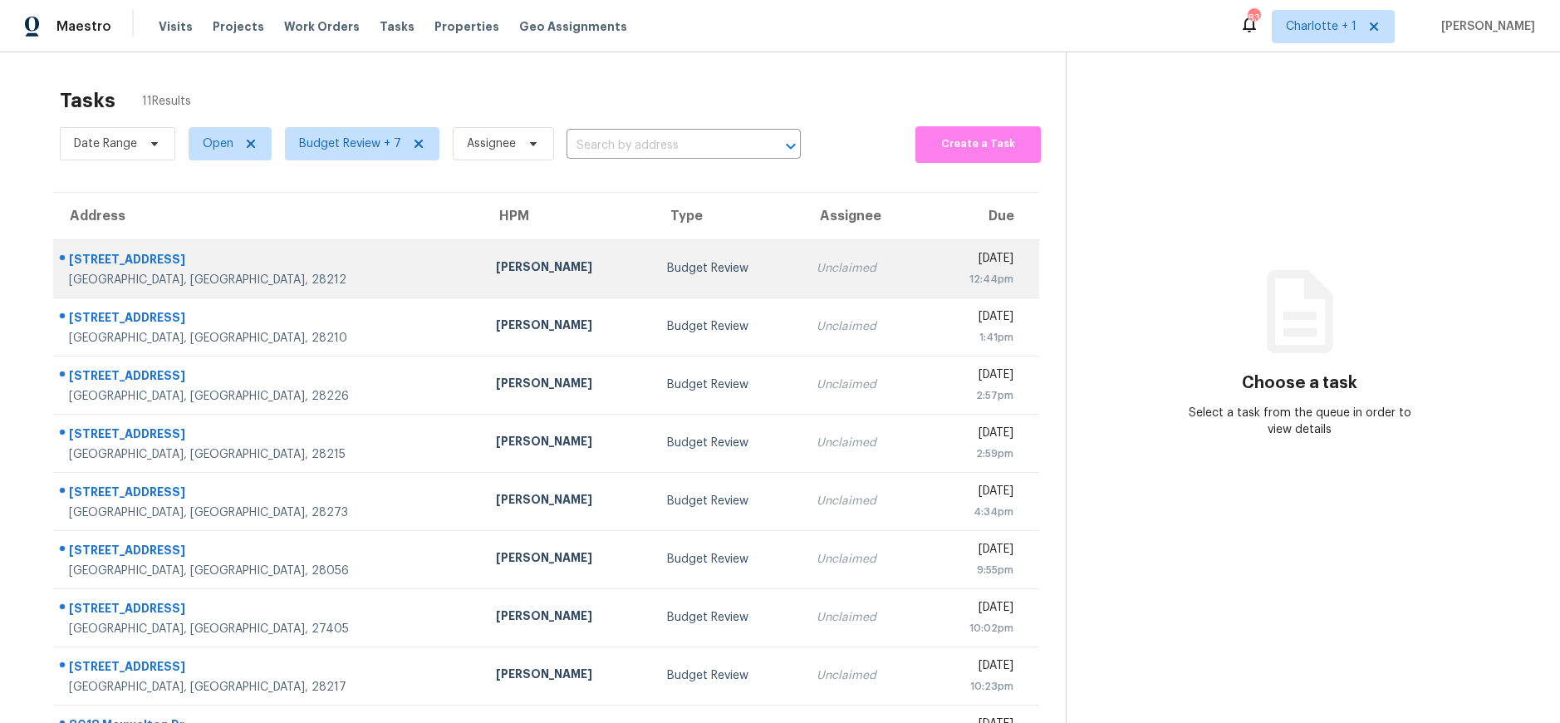
click at [483, 278] on td "[PERSON_NAME]" at bounding box center [568, 268] width 171 height 58
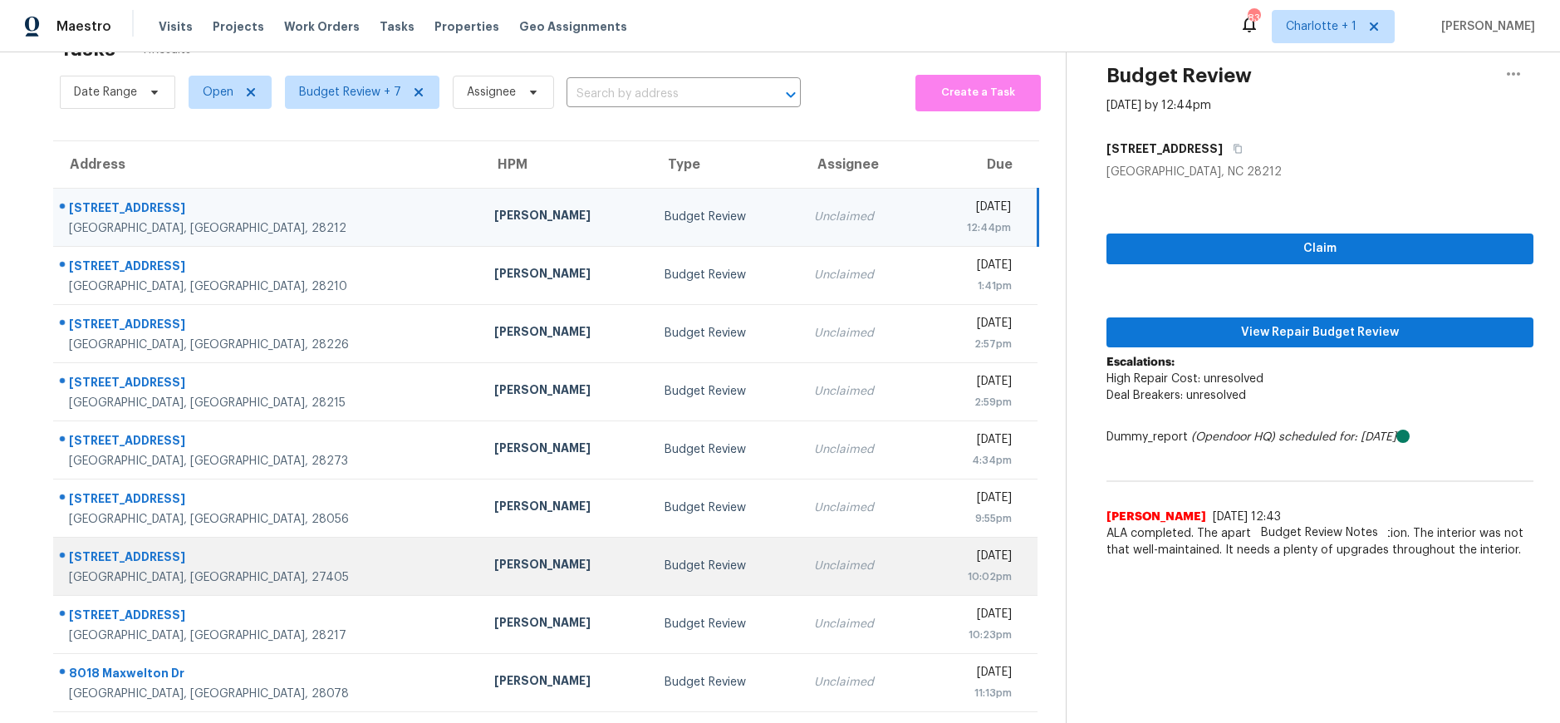
scroll to position [41, 0]
